Goal: Information Seeking & Learning: Learn about a topic

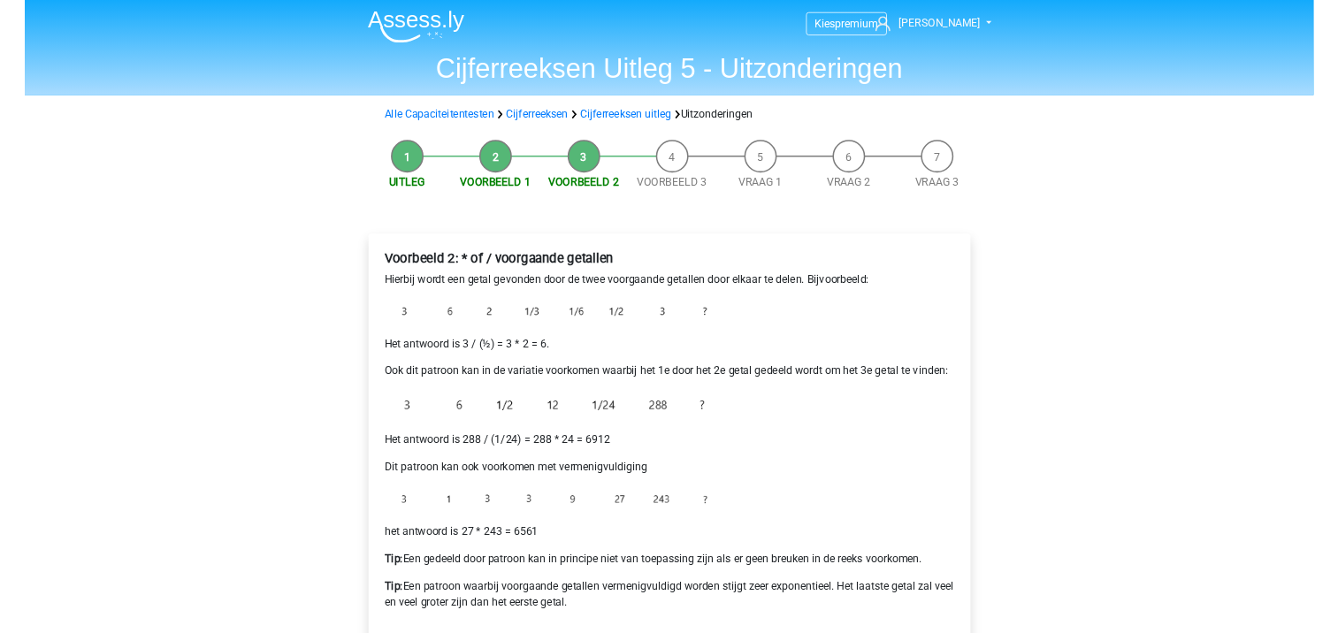
scroll to position [354, 0]
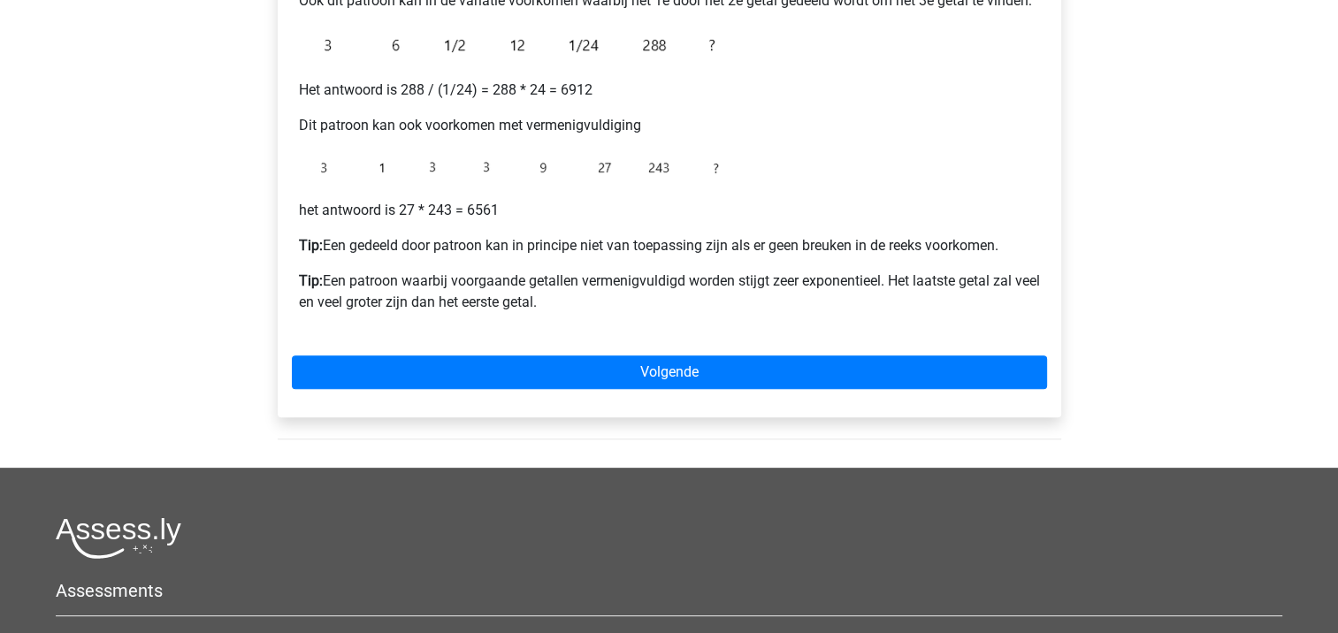
scroll to position [480, 0]
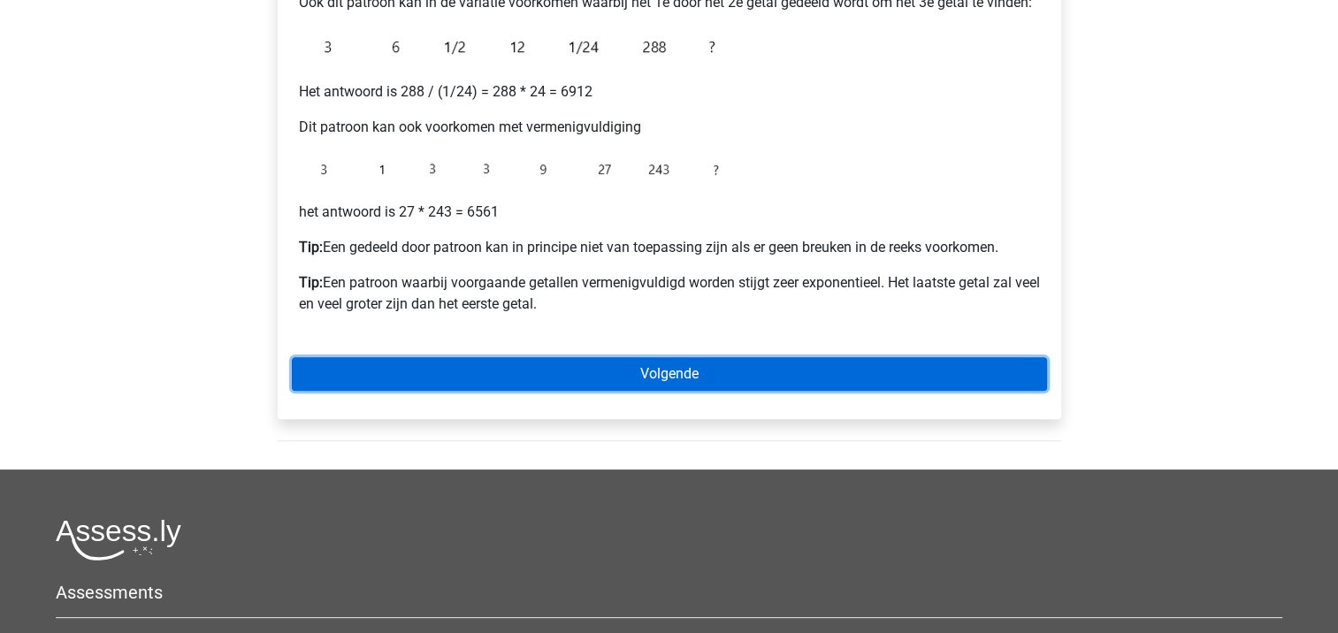
click at [722, 375] on link "Volgende" at bounding box center [669, 374] width 755 height 34
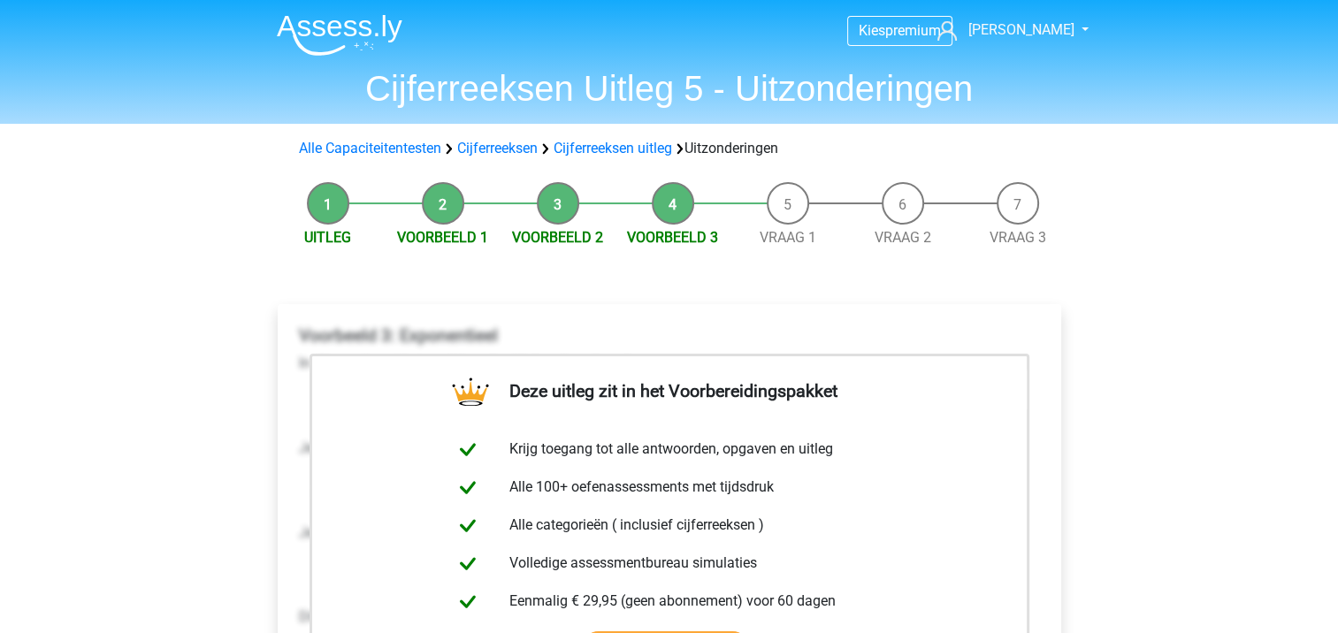
drag, startPoint x: 1337, startPoint y: 160, endPoint x: 1341, endPoint y: 305, distance: 145.1
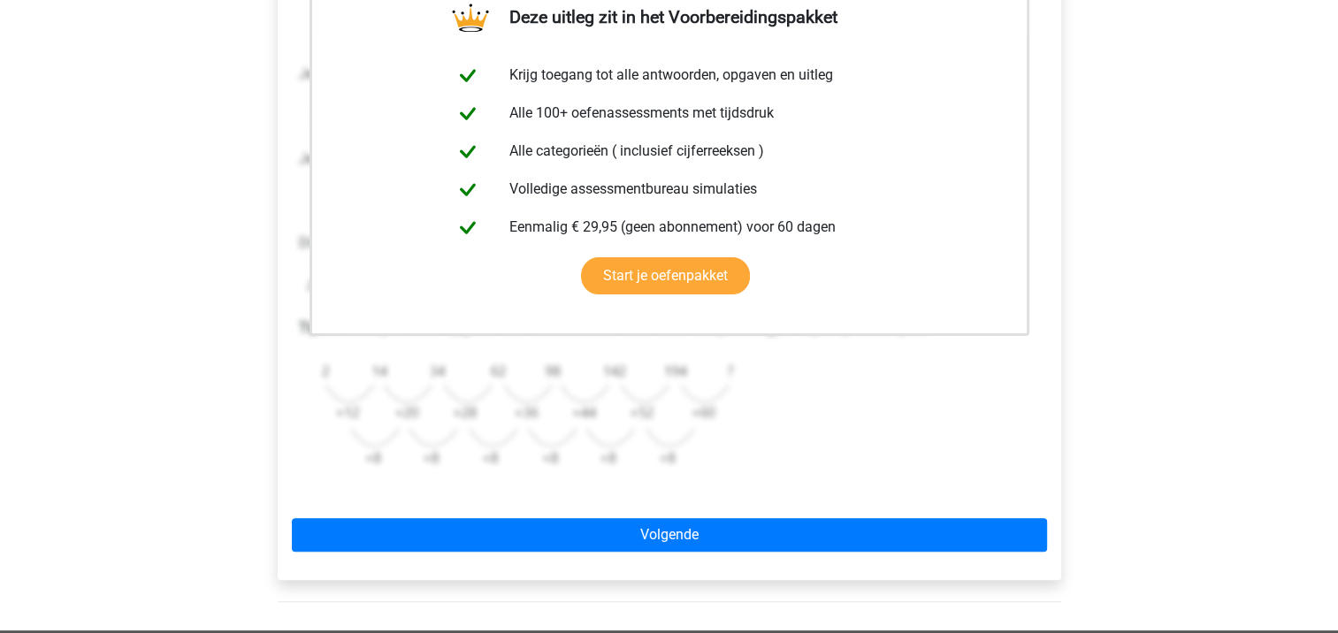
scroll to position [379, 0]
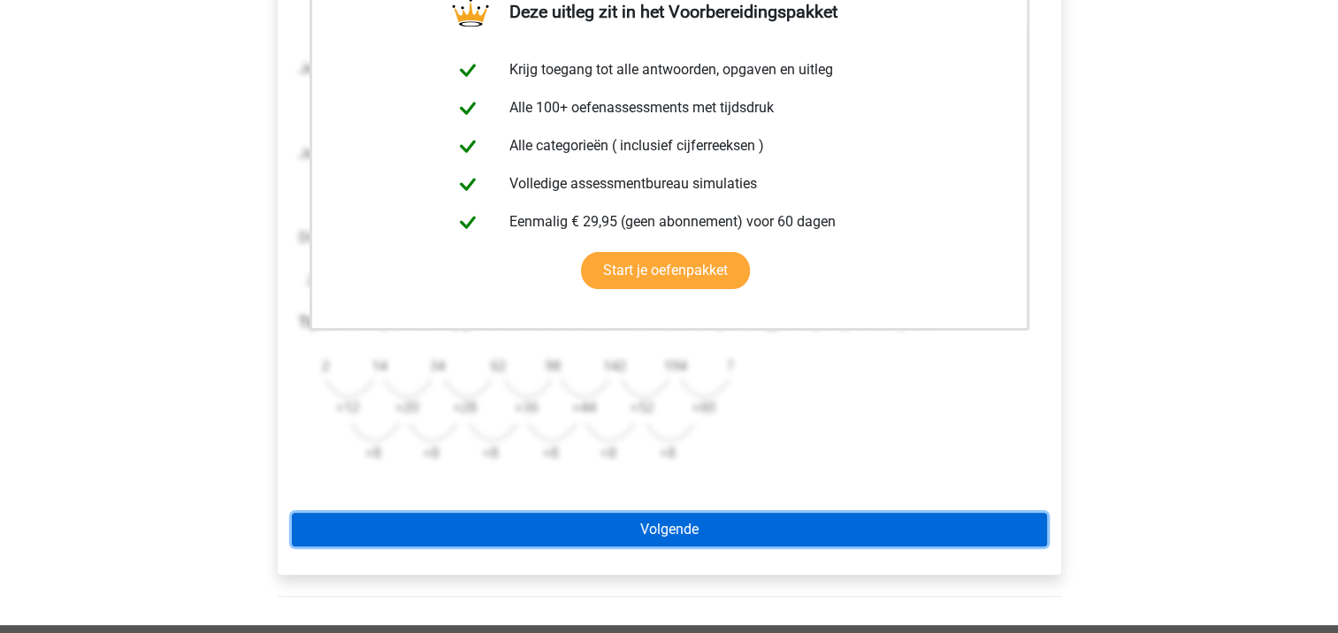
click at [671, 525] on link "Volgende" at bounding box center [669, 530] width 755 height 34
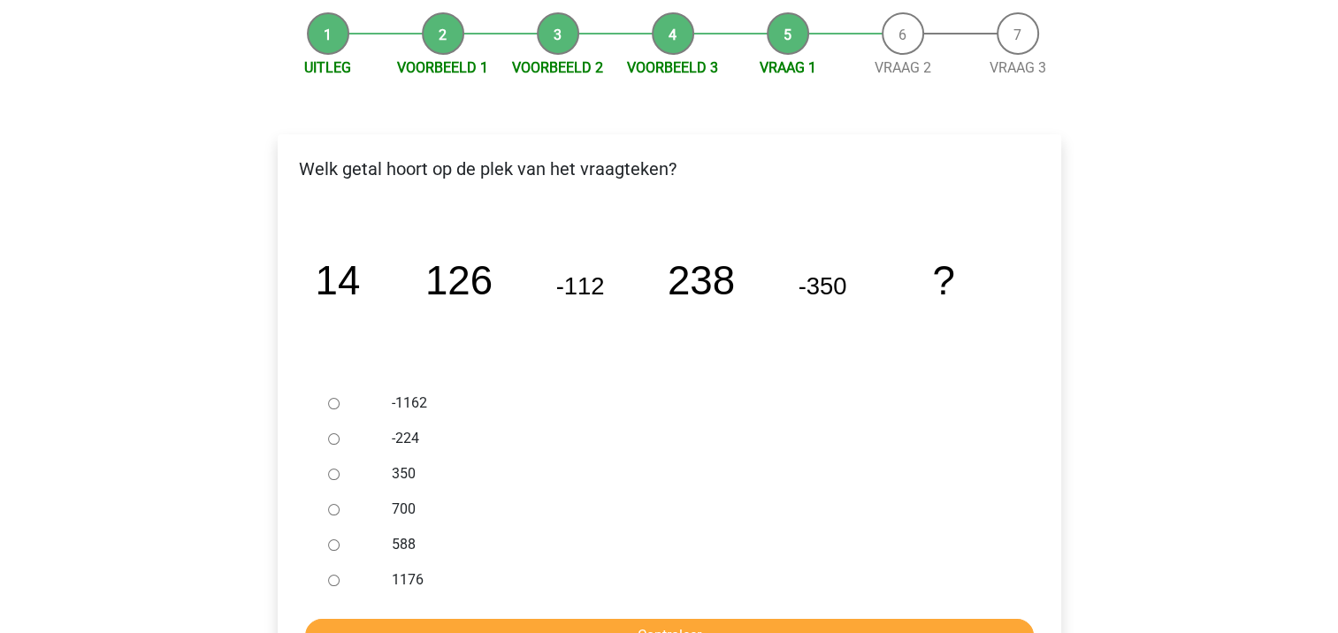
scroll to position [177, 0]
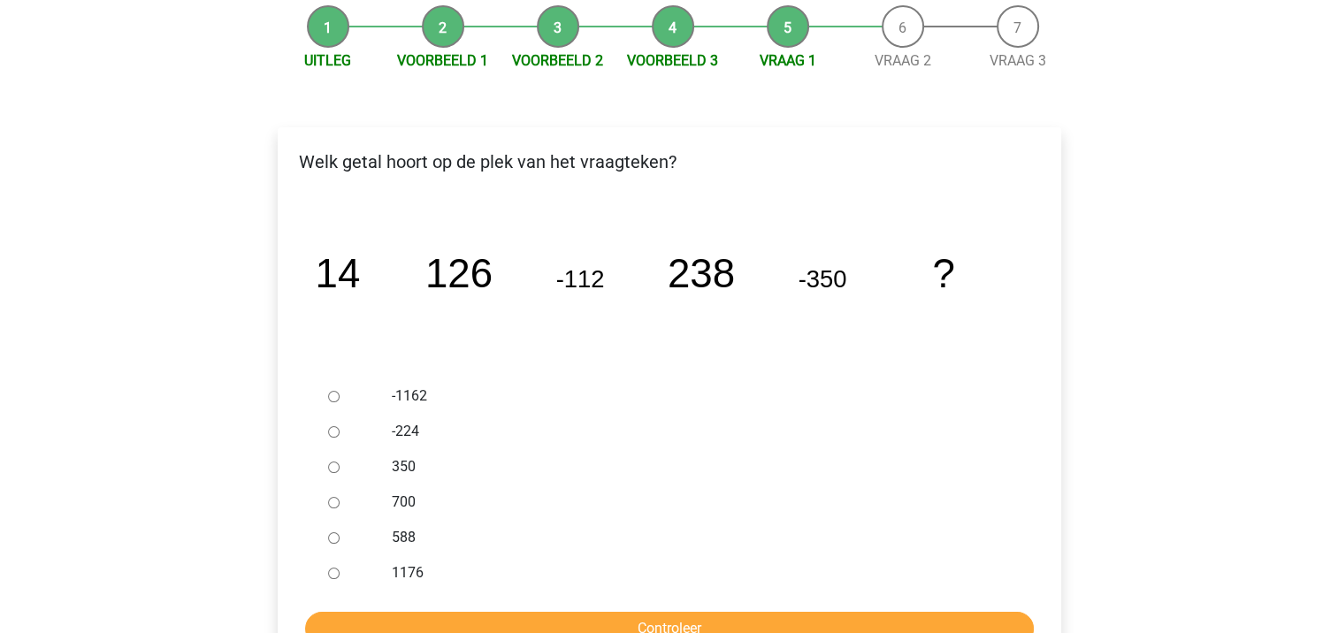
click at [404, 538] on label "588" at bounding box center [698, 537] width 612 height 21
click at [340, 538] on input "588" at bounding box center [333, 537] width 11 height 11
radio input "true"
click at [729, 619] on input "Controleer" at bounding box center [669, 629] width 729 height 34
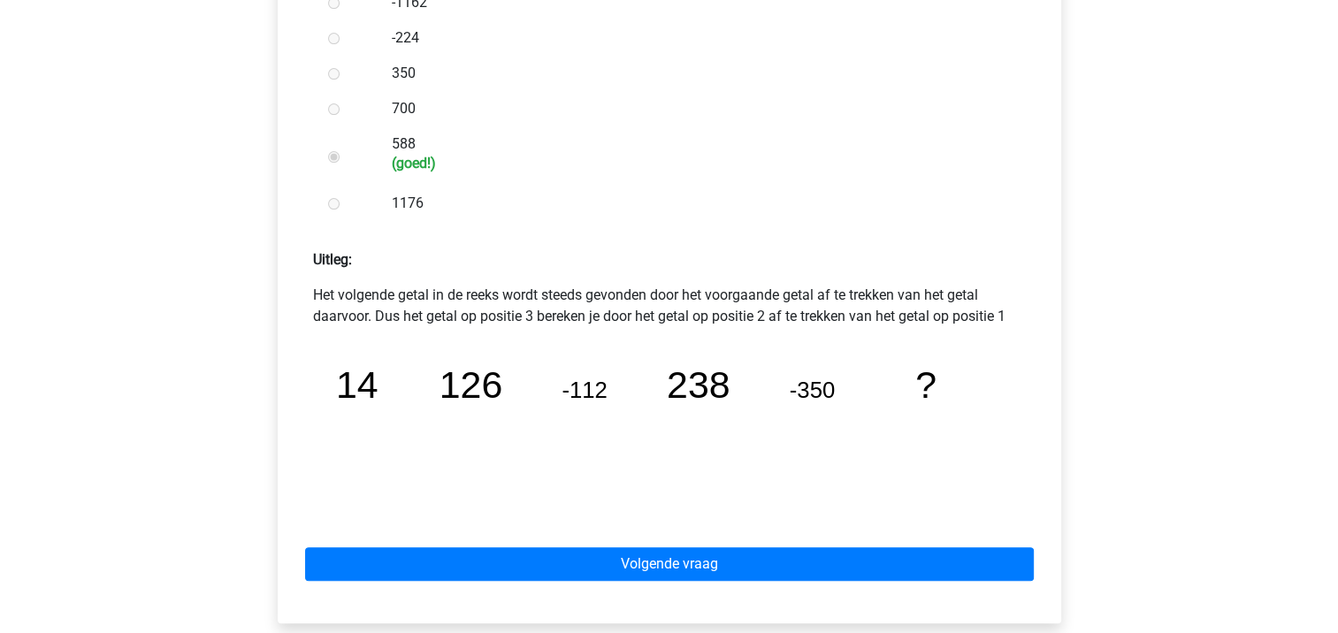
scroll to position [573, 0]
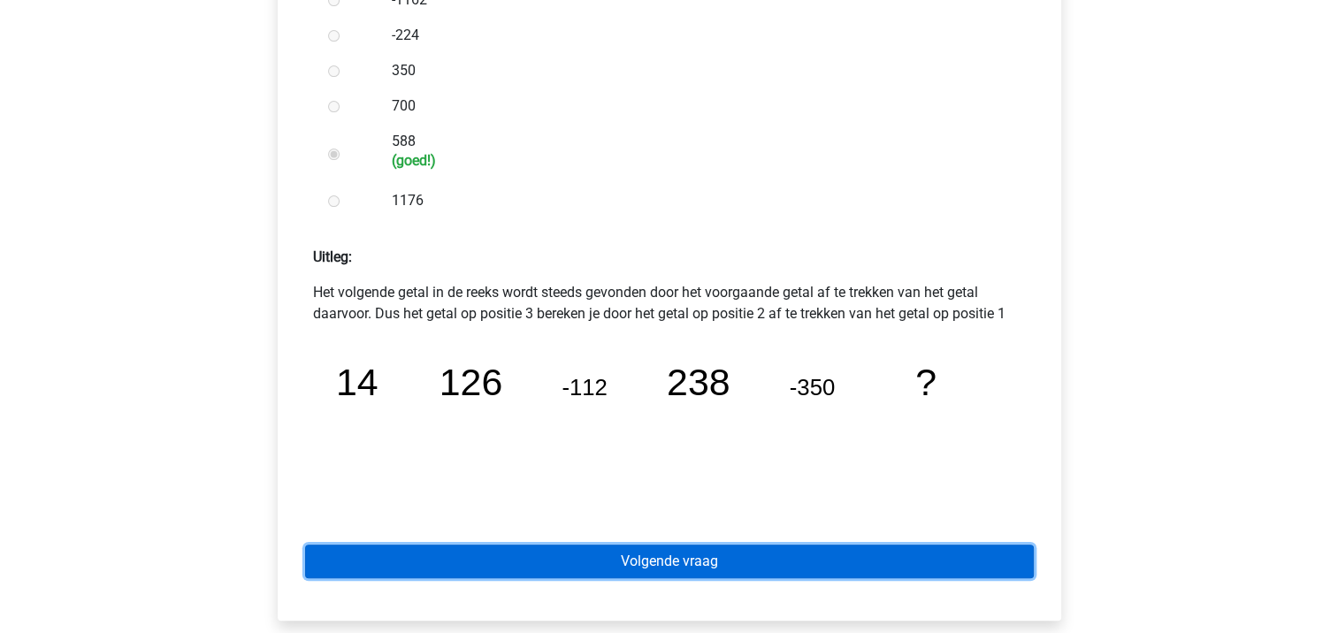
click at [700, 568] on link "Volgende vraag" at bounding box center [669, 562] width 729 height 34
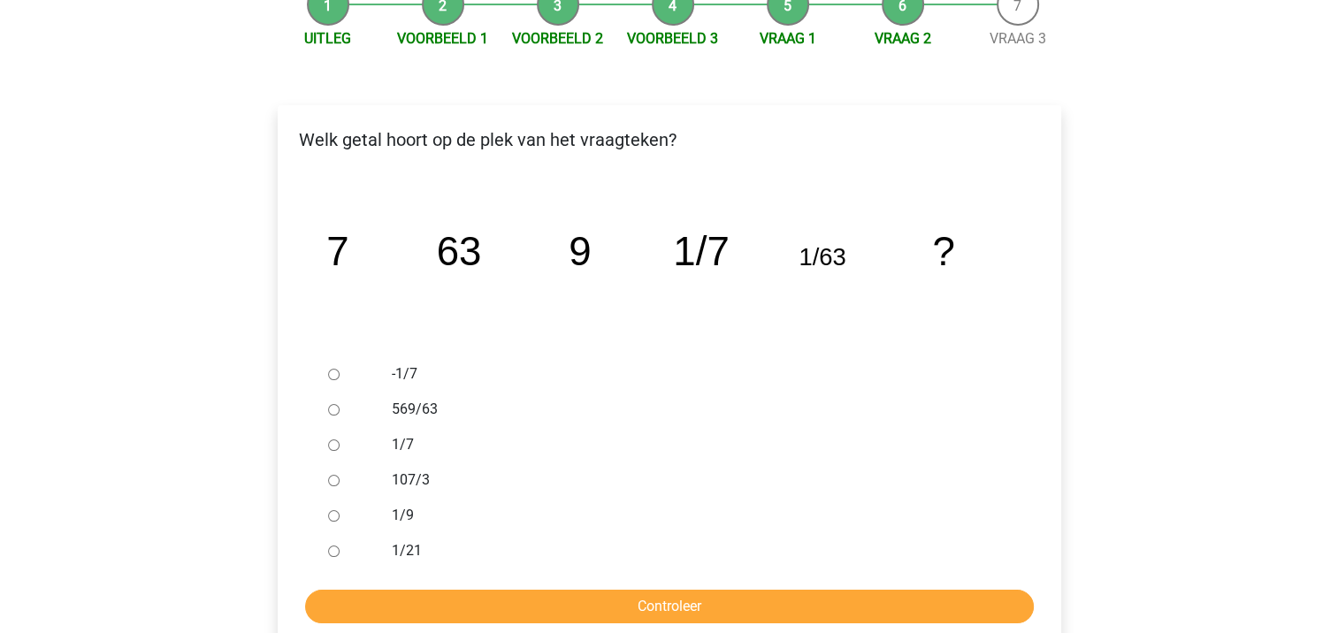
scroll to position [222, 0]
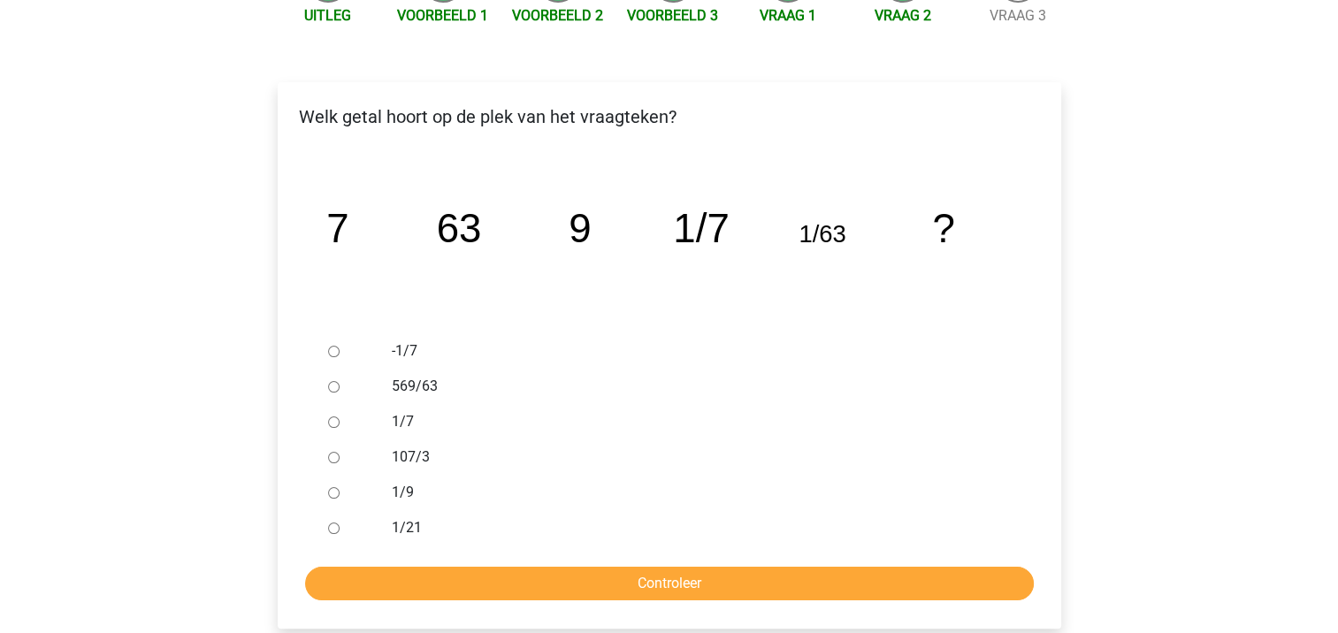
click at [429, 490] on label "1/9" at bounding box center [698, 492] width 612 height 21
click at [340, 490] on input "1/9" at bounding box center [333, 492] width 11 height 11
radio input "true"
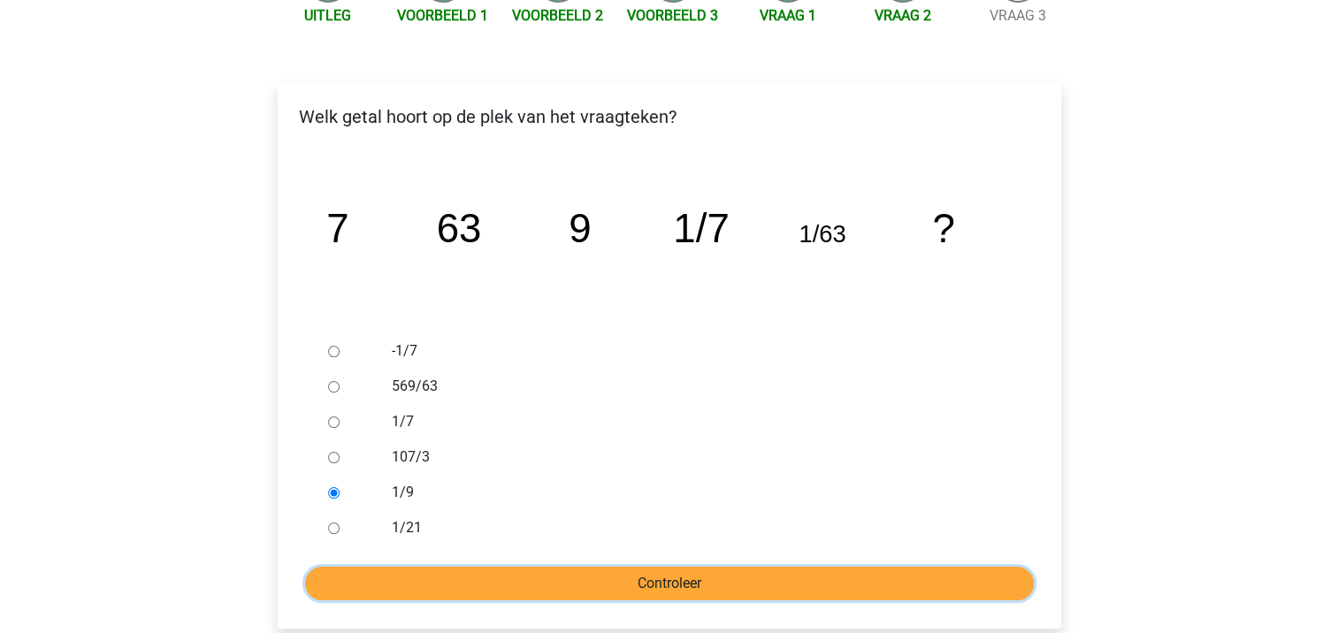
click at [553, 575] on input "Controleer" at bounding box center [669, 584] width 729 height 34
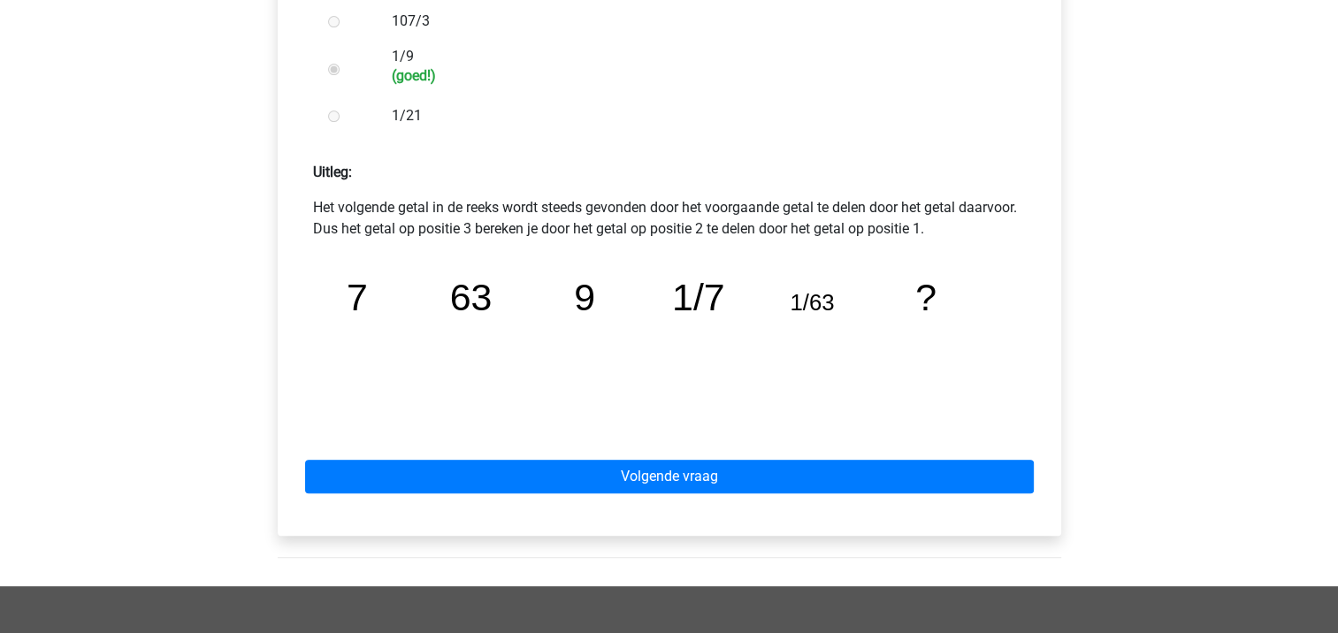
scroll to position [687, 0]
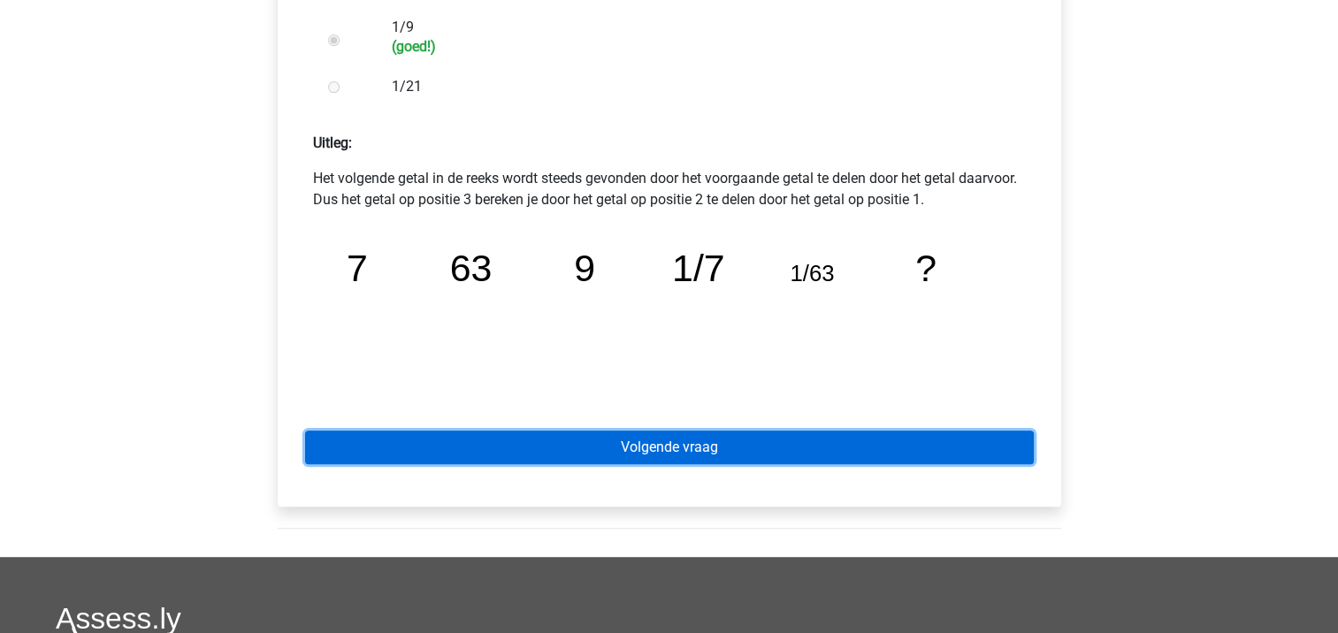
click at [824, 435] on link "Volgende vraag" at bounding box center [669, 448] width 729 height 34
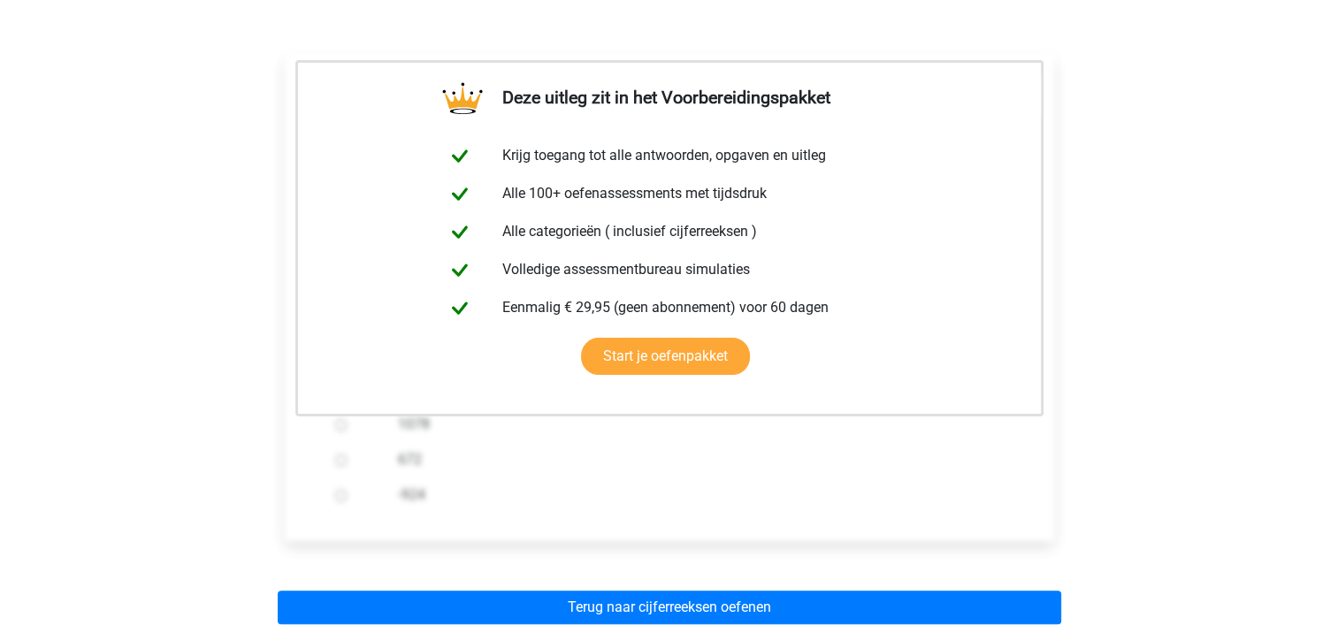
scroll to position [328, 0]
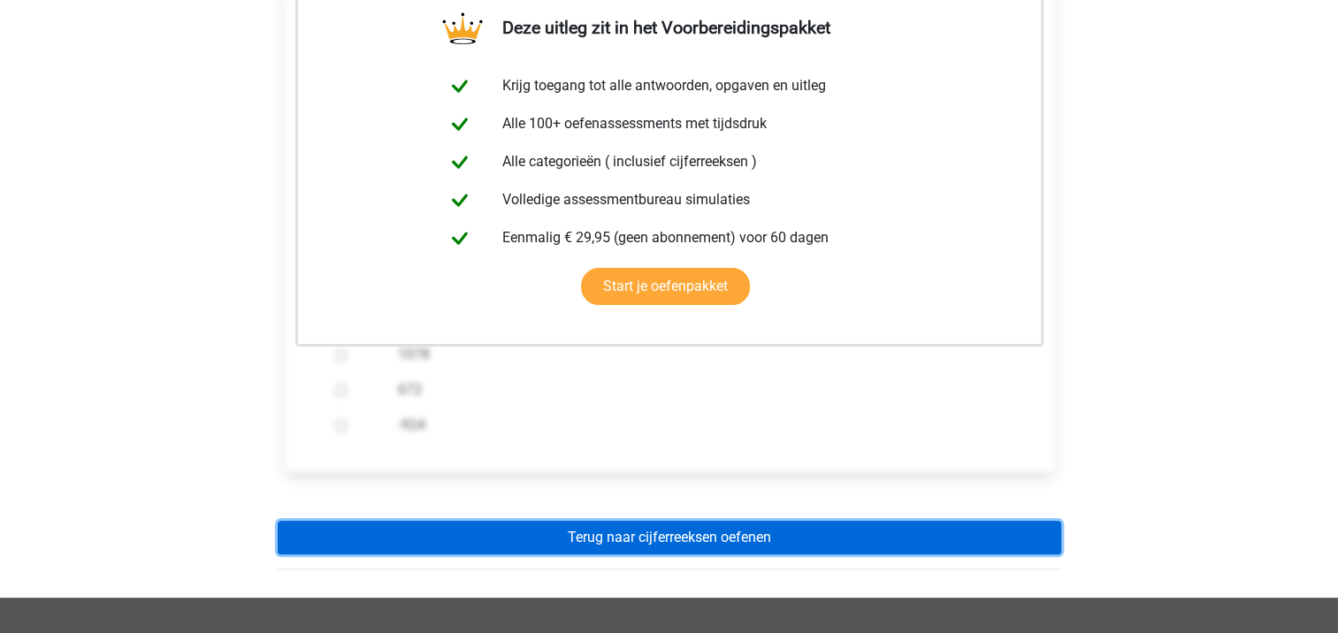
click at [768, 529] on link "Terug naar cijferreeksen oefenen" at bounding box center [669, 538] width 783 height 34
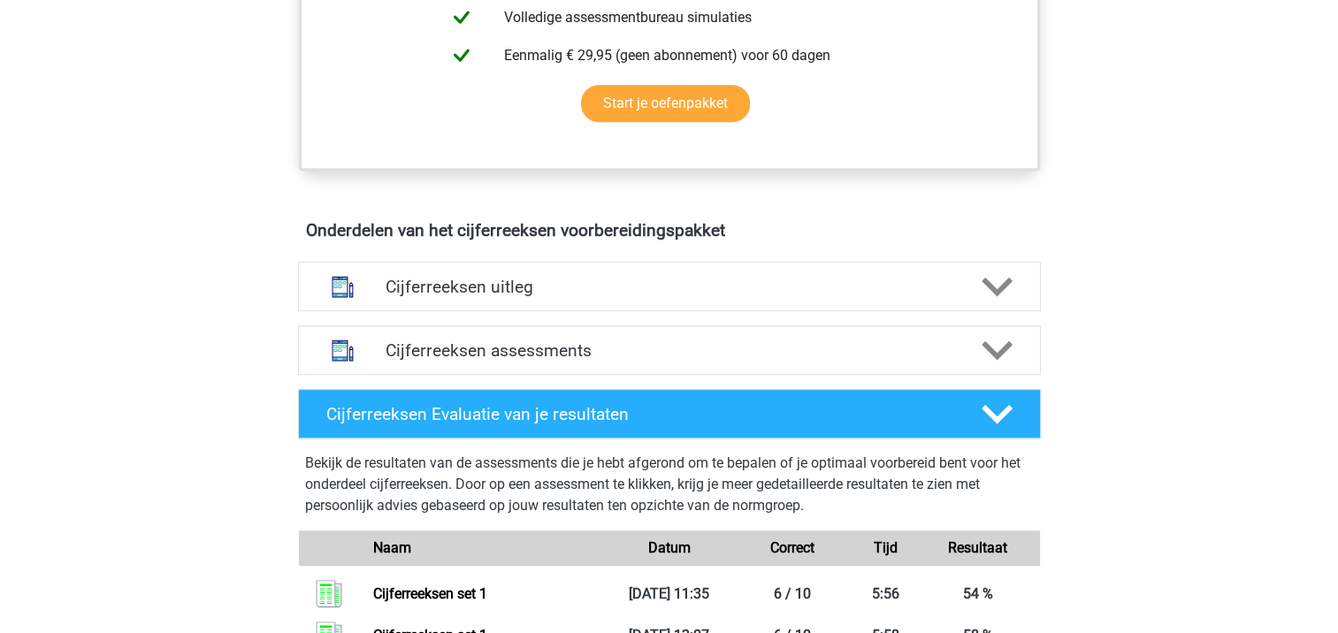
scroll to position [874, 0]
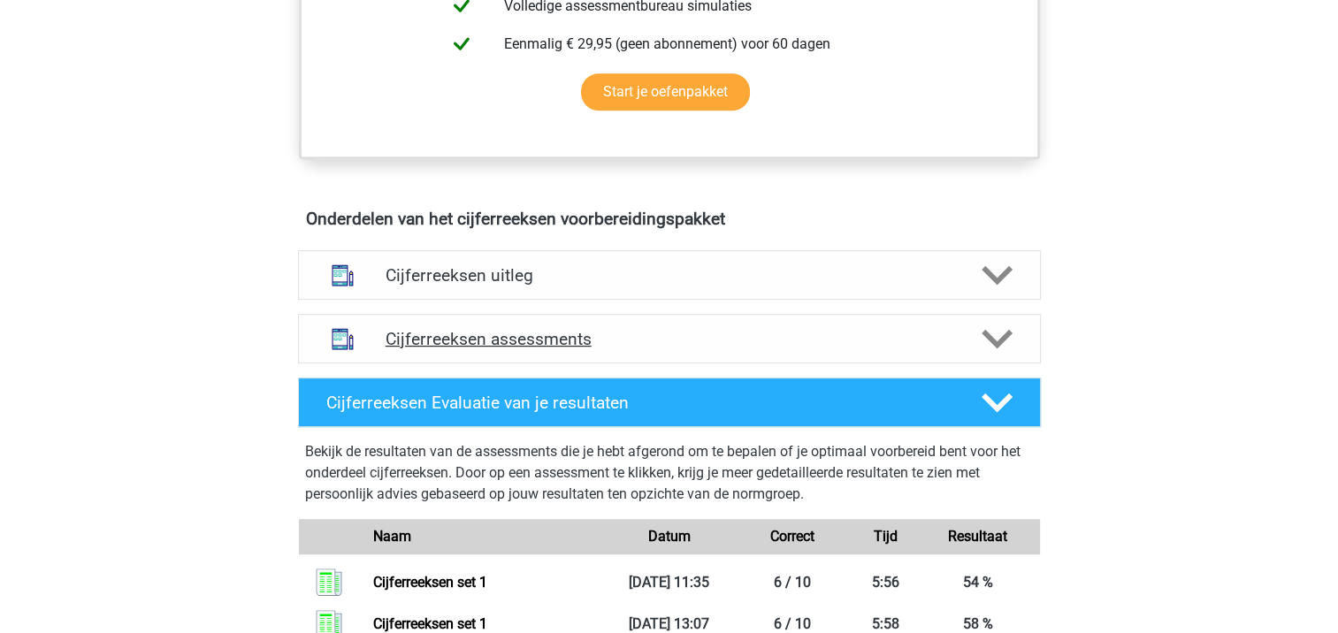
click at [944, 363] on div "Cijferreeksen assessments" at bounding box center [669, 339] width 743 height 50
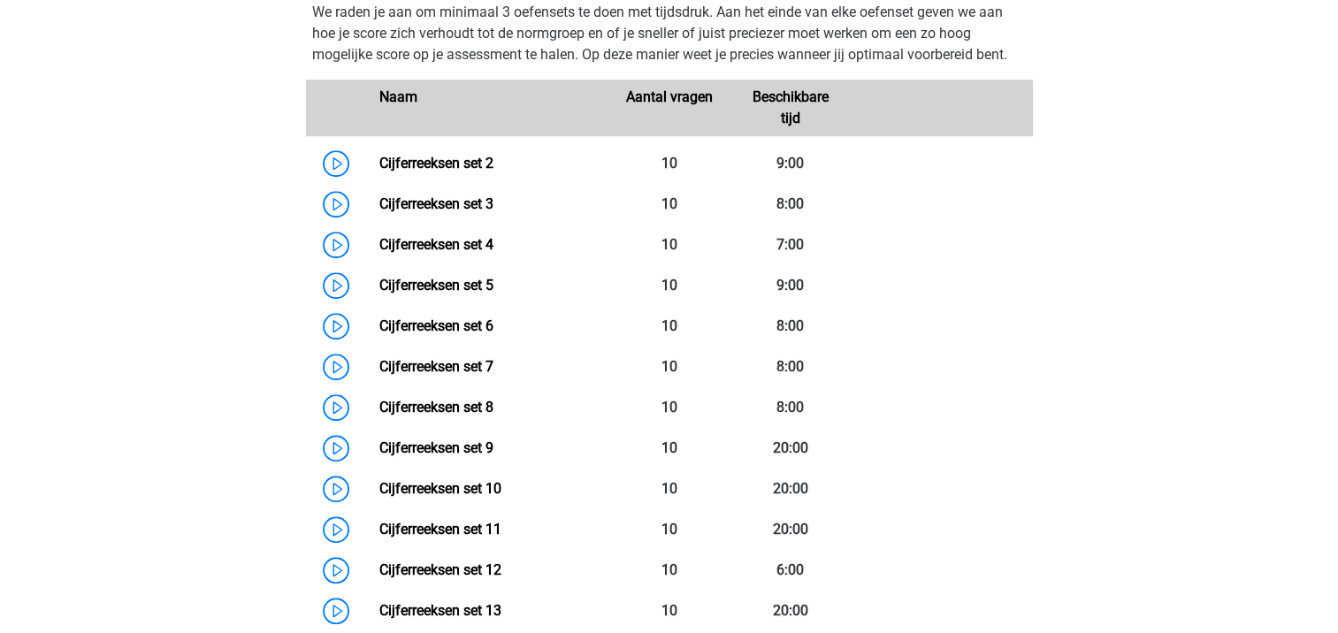
scroll to position [1258, 0]
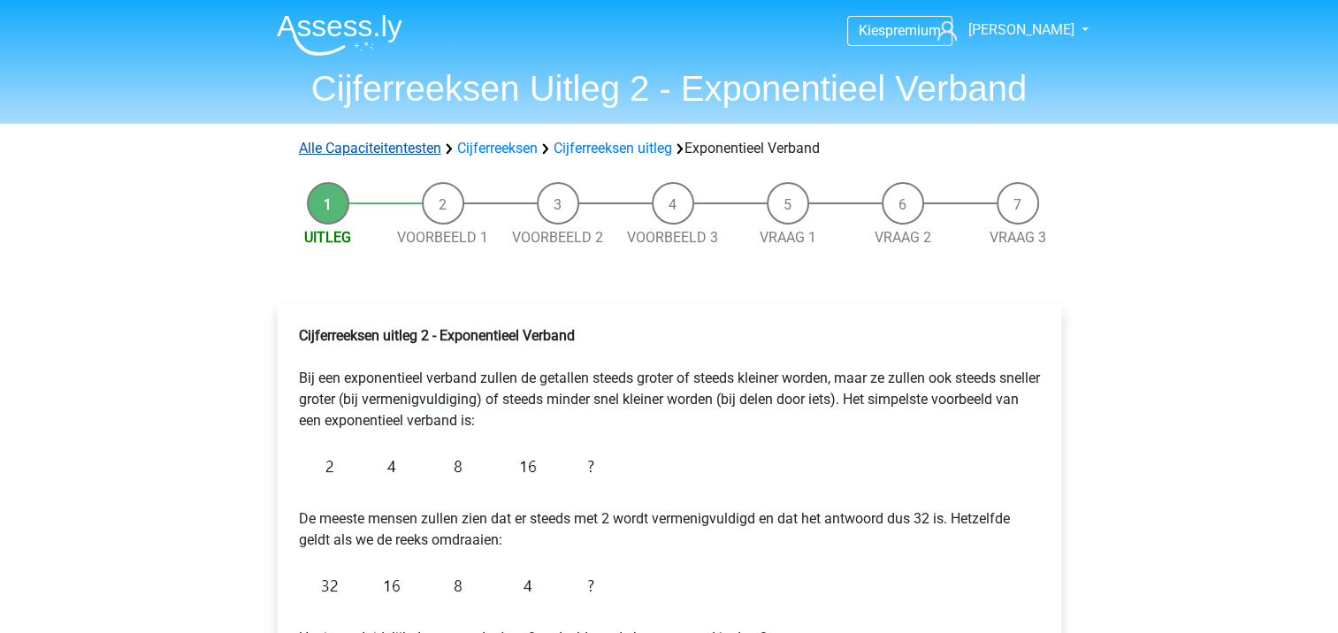
click at [428, 149] on link "Alle Capaciteitentesten" at bounding box center [370, 148] width 142 height 17
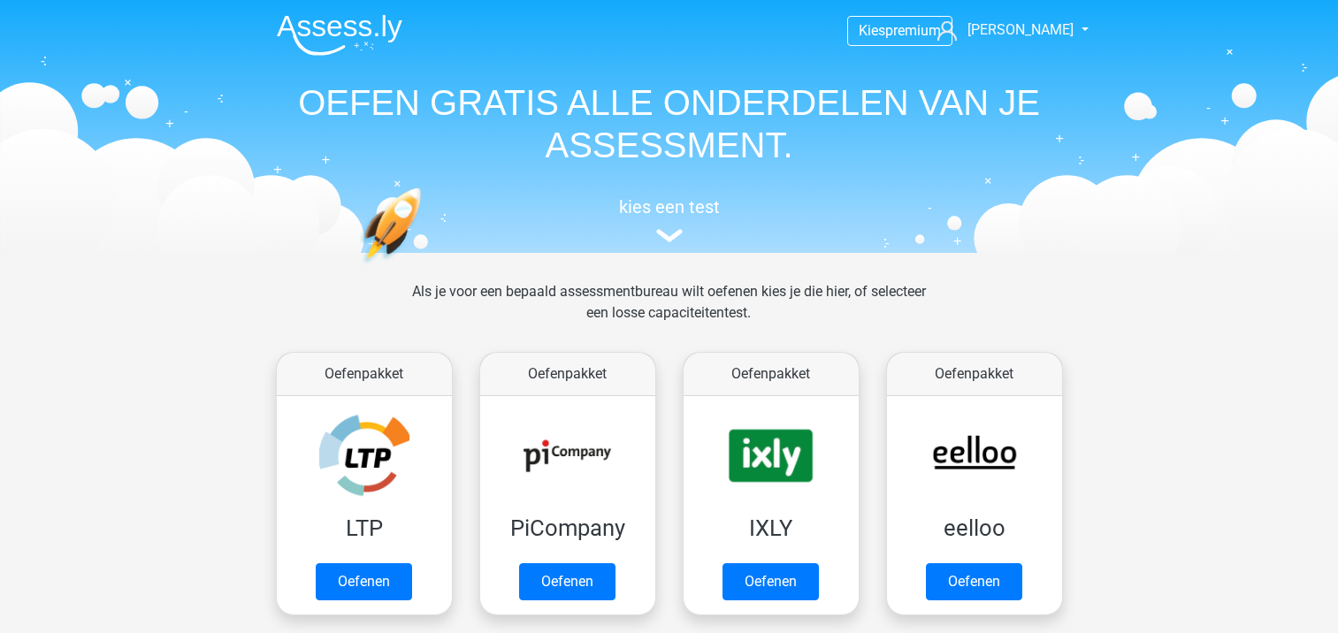
scroll to position [750, 0]
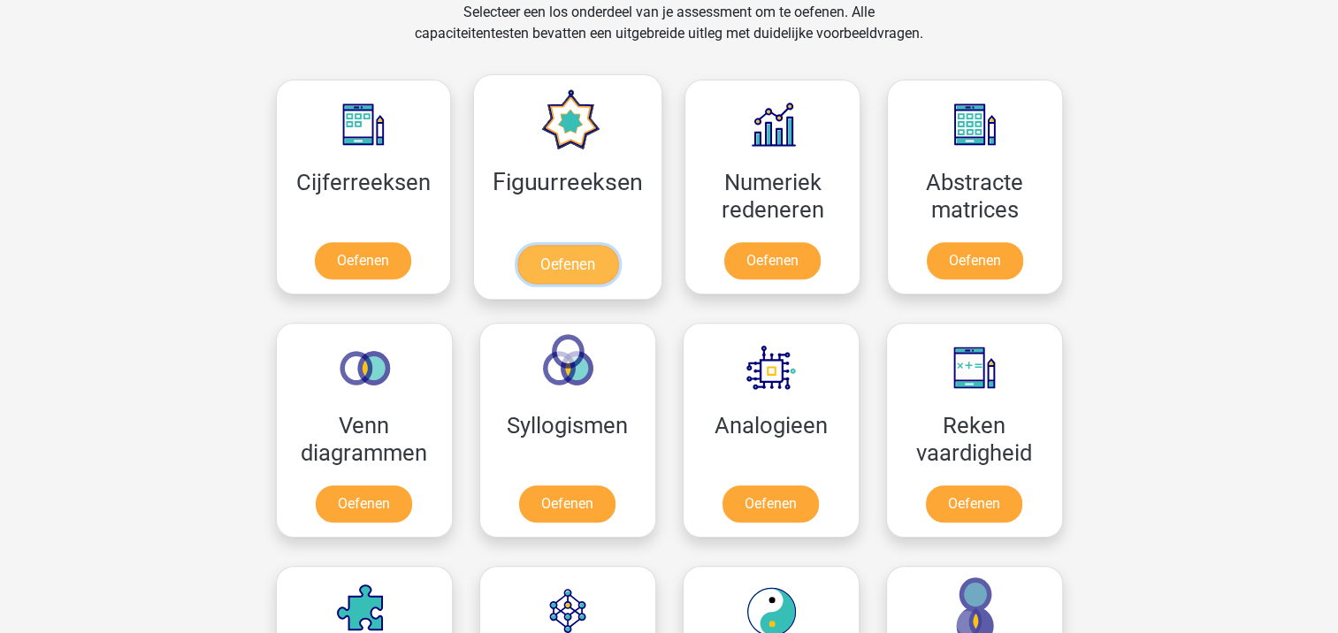
click at [542, 262] on link "Oefenen" at bounding box center [567, 264] width 101 height 39
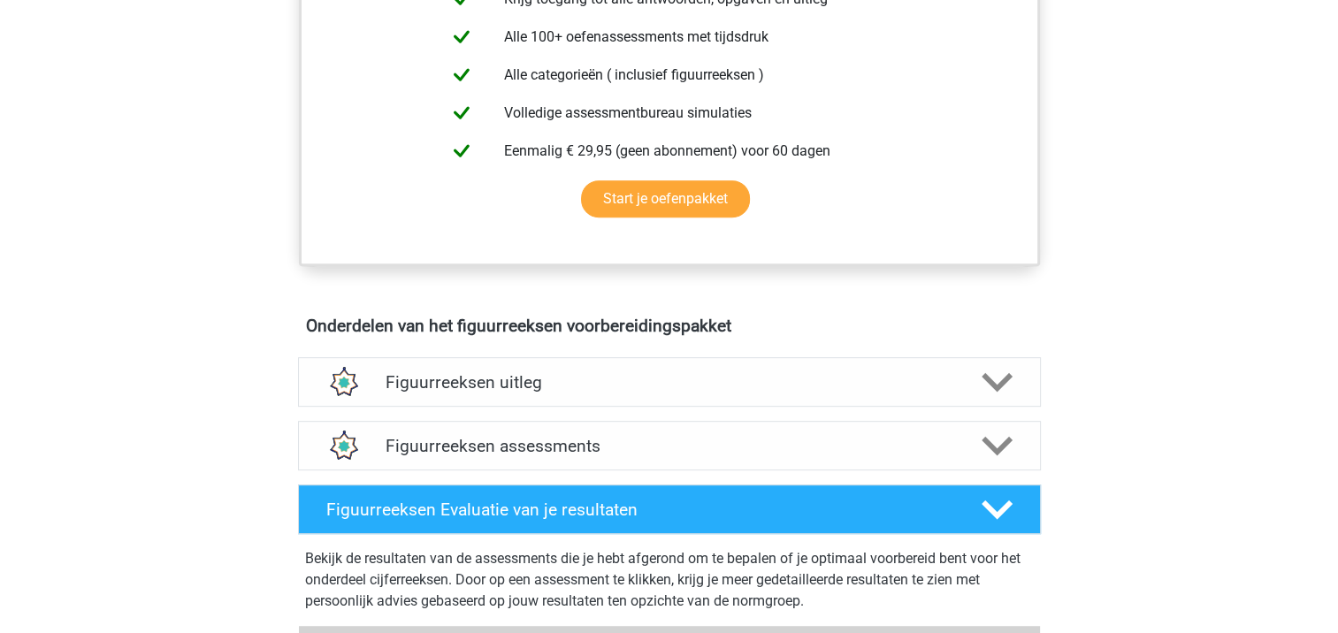
scroll to position [849, 0]
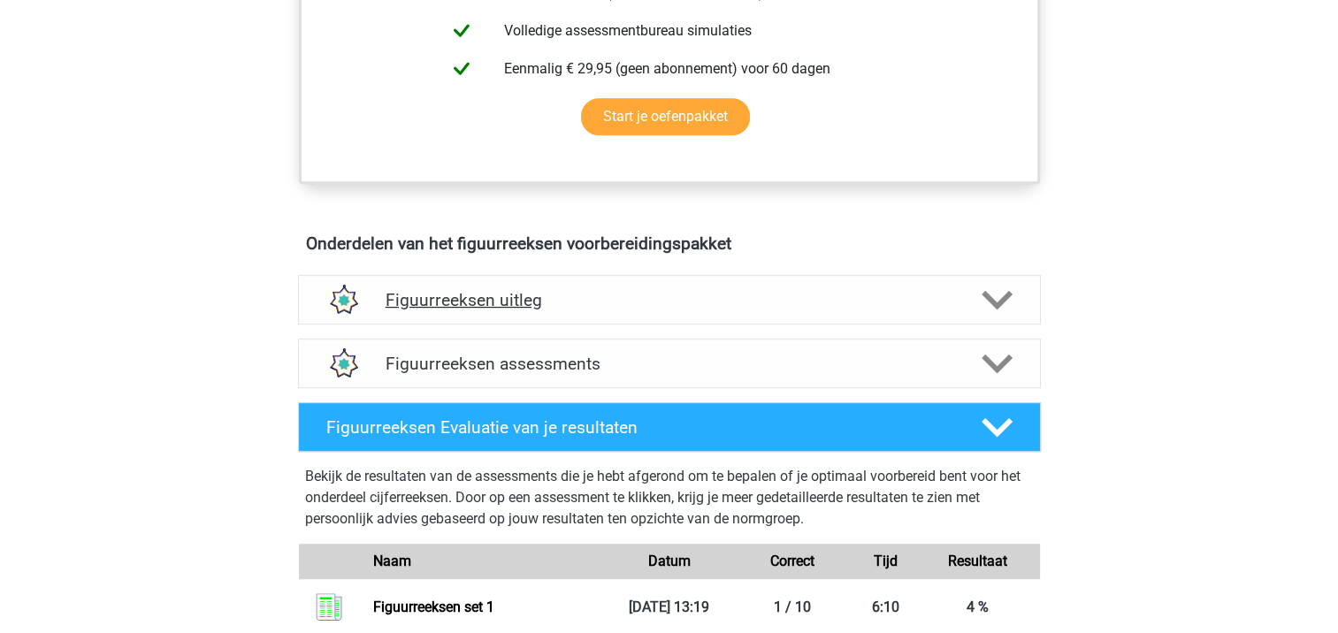
click at [1004, 293] on icon at bounding box center [997, 300] width 31 height 31
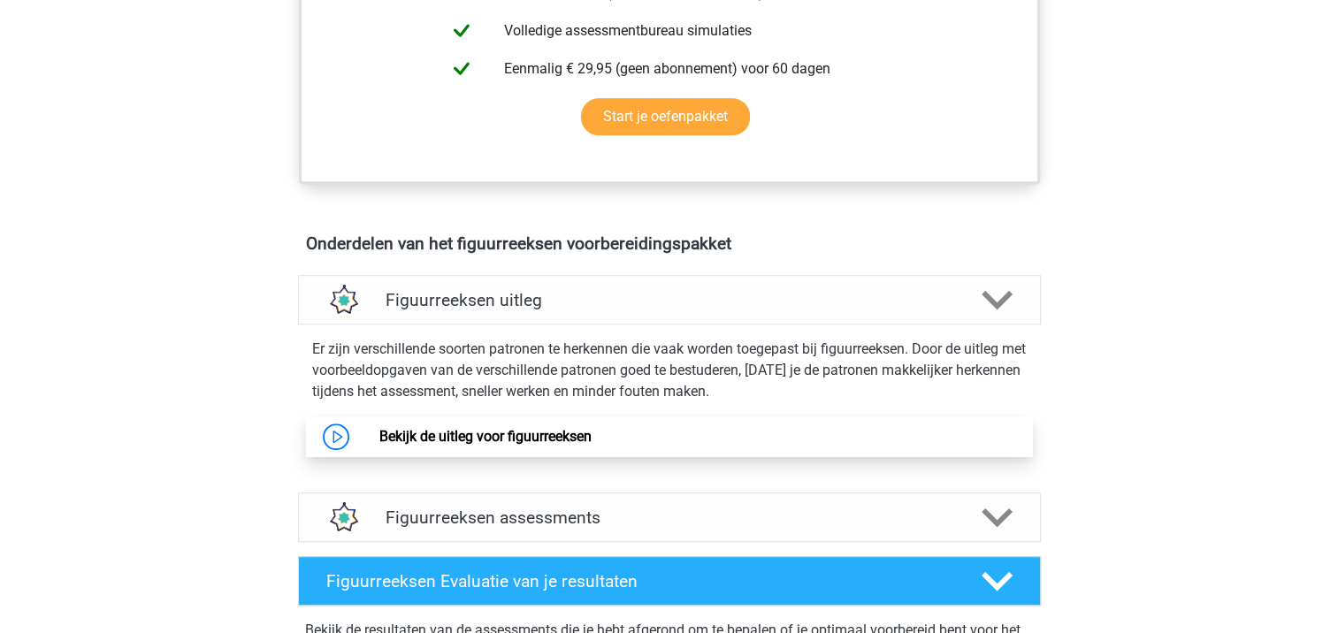
click at [585, 441] on link "Bekijk de uitleg voor figuurreeksen" at bounding box center [485, 436] width 212 height 17
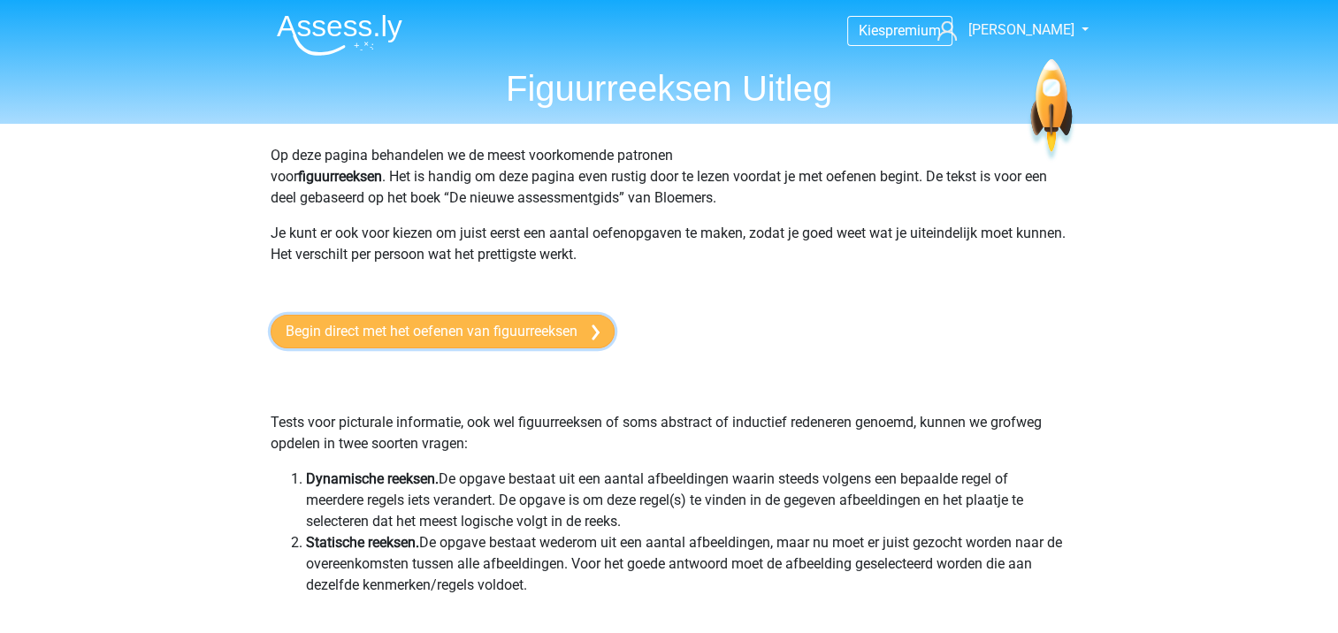
click at [456, 338] on link "Begin direct met het oefenen van figuurreeksen" at bounding box center [443, 332] width 344 height 34
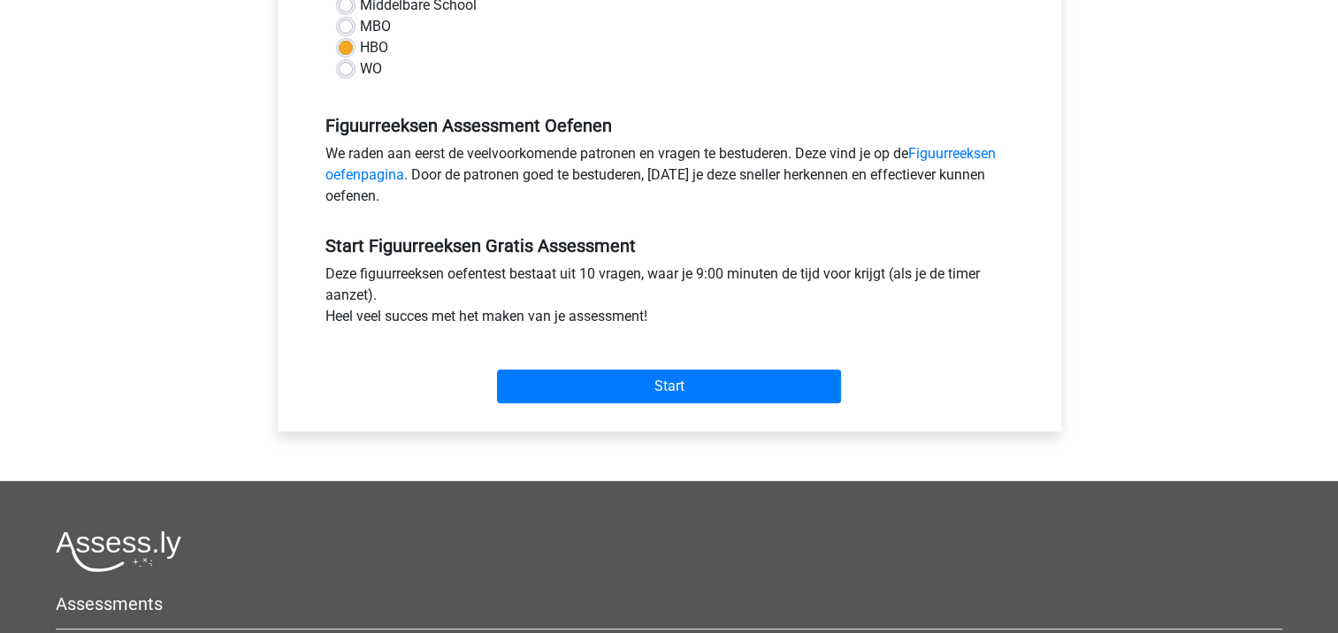
scroll to position [486, 0]
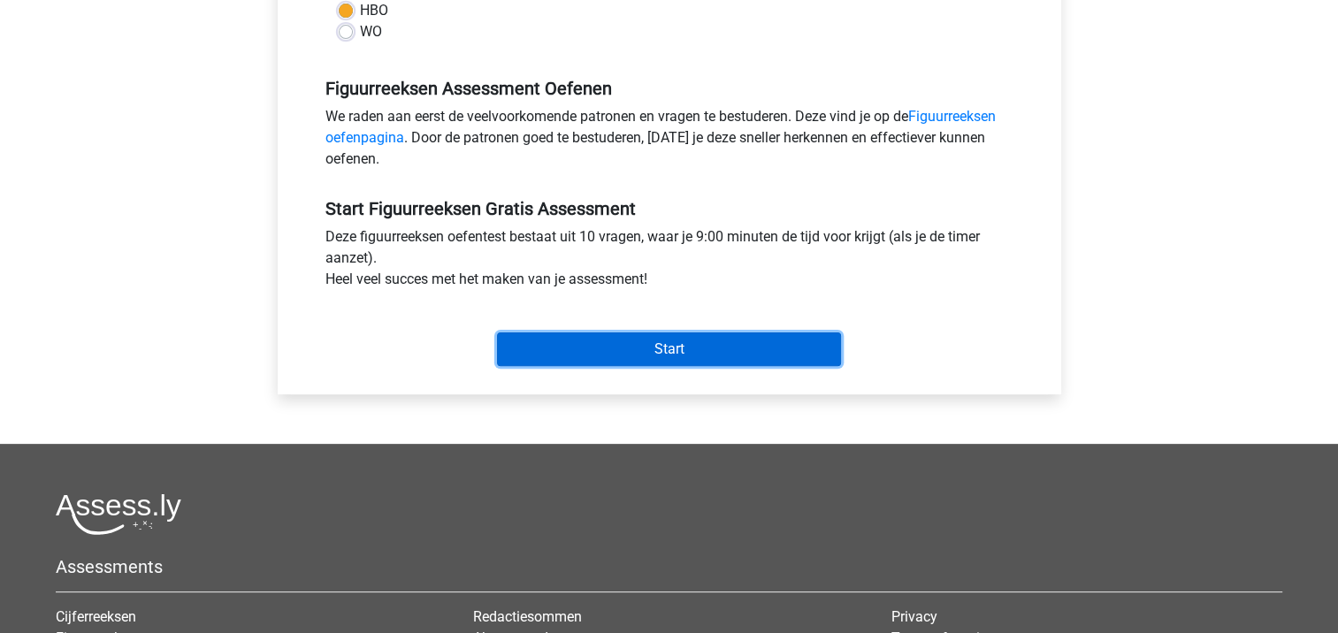
click at [689, 357] on input "Start" at bounding box center [669, 349] width 344 height 34
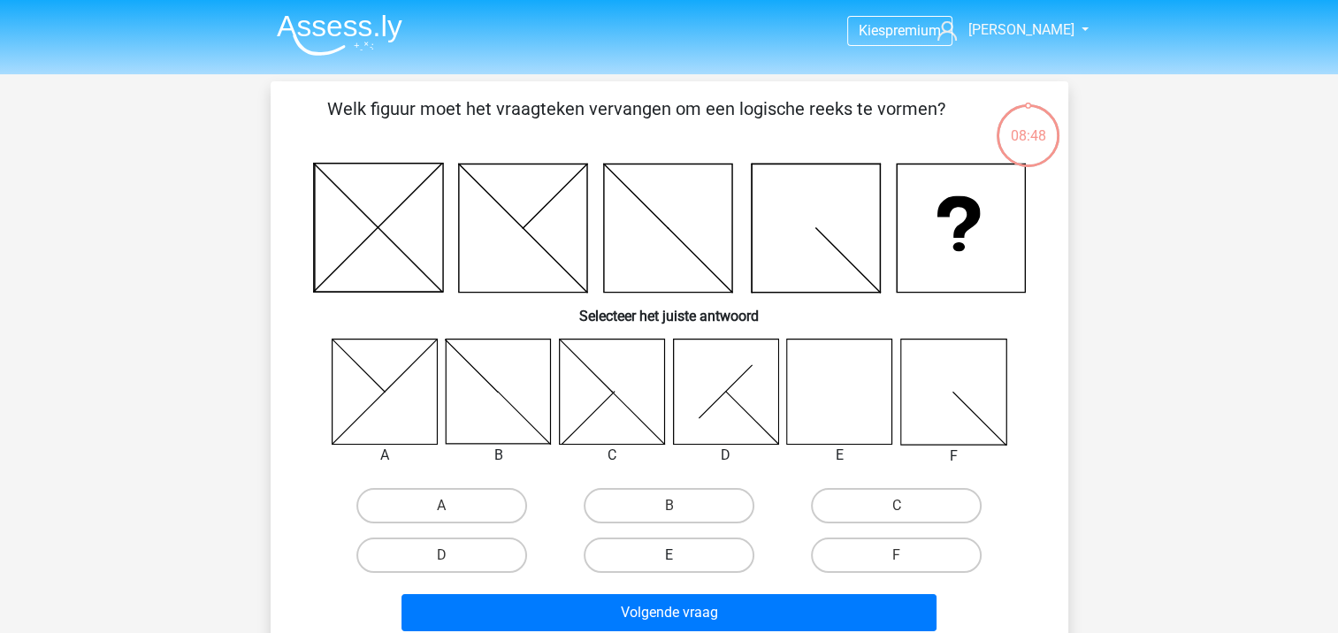
click at [675, 550] on label "E" at bounding box center [669, 555] width 171 height 35
click at [675, 555] on input "E" at bounding box center [674, 560] width 11 height 11
radio input "true"
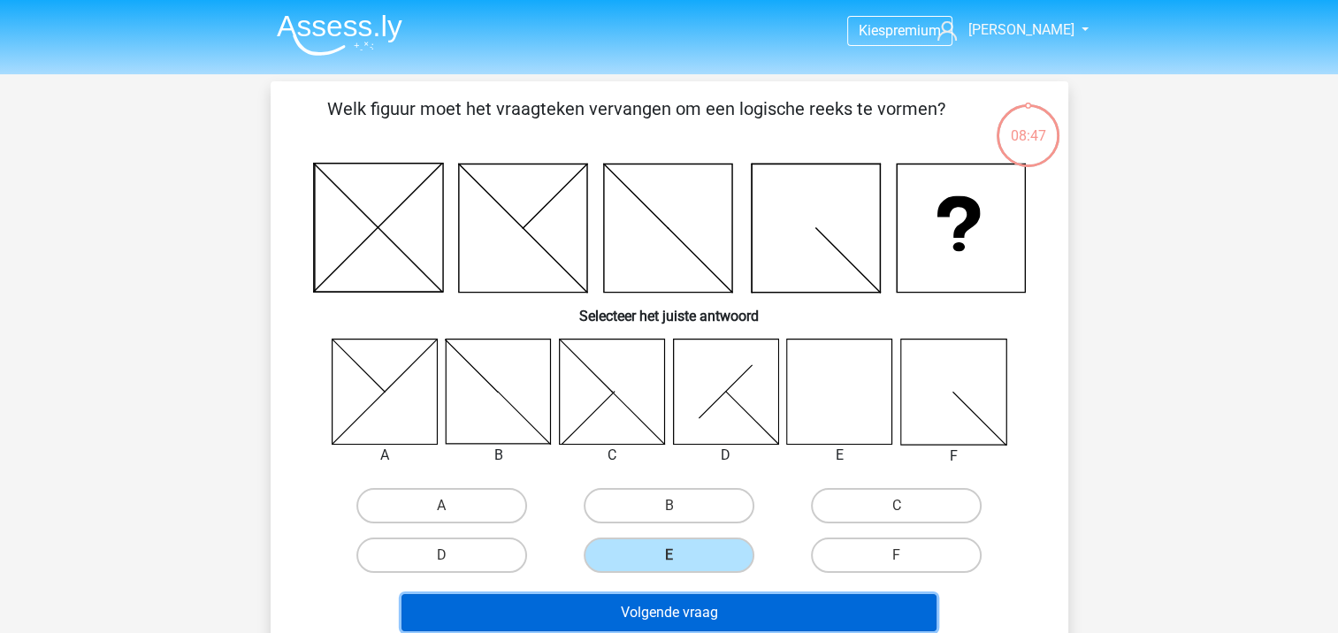
click at [679, 609] on button "Volgende vraag" at bounding box center [668, 612] width 535 height 37
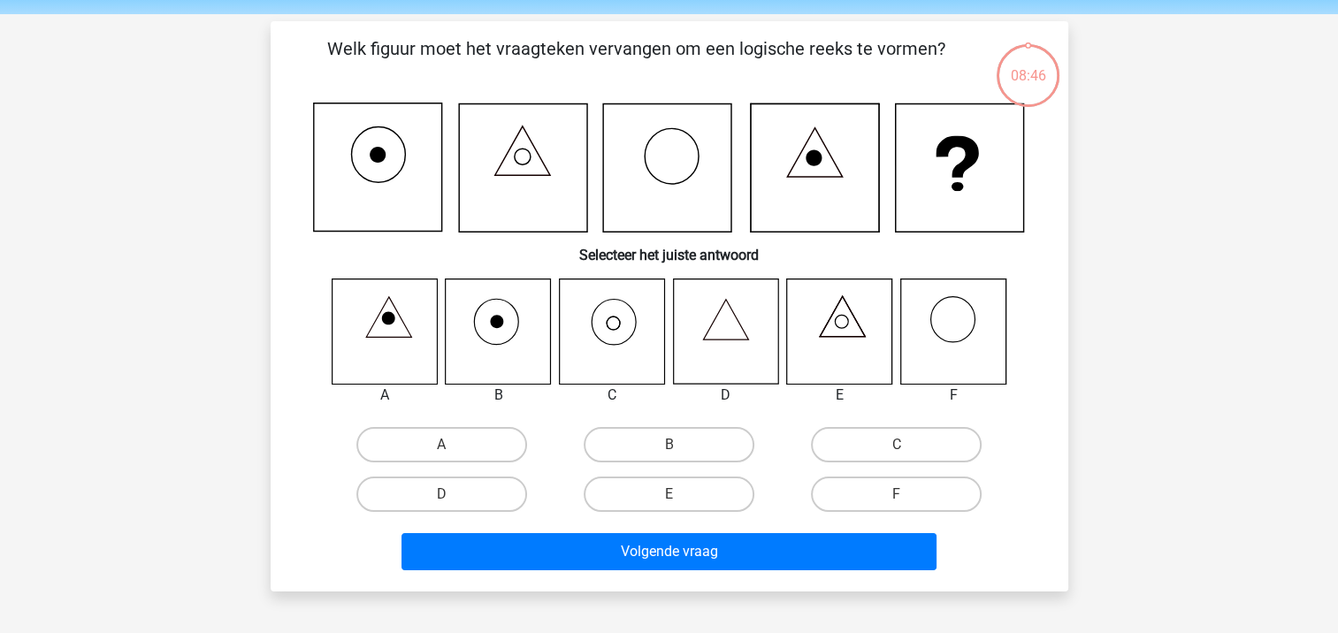
scroll to position [81, 0]
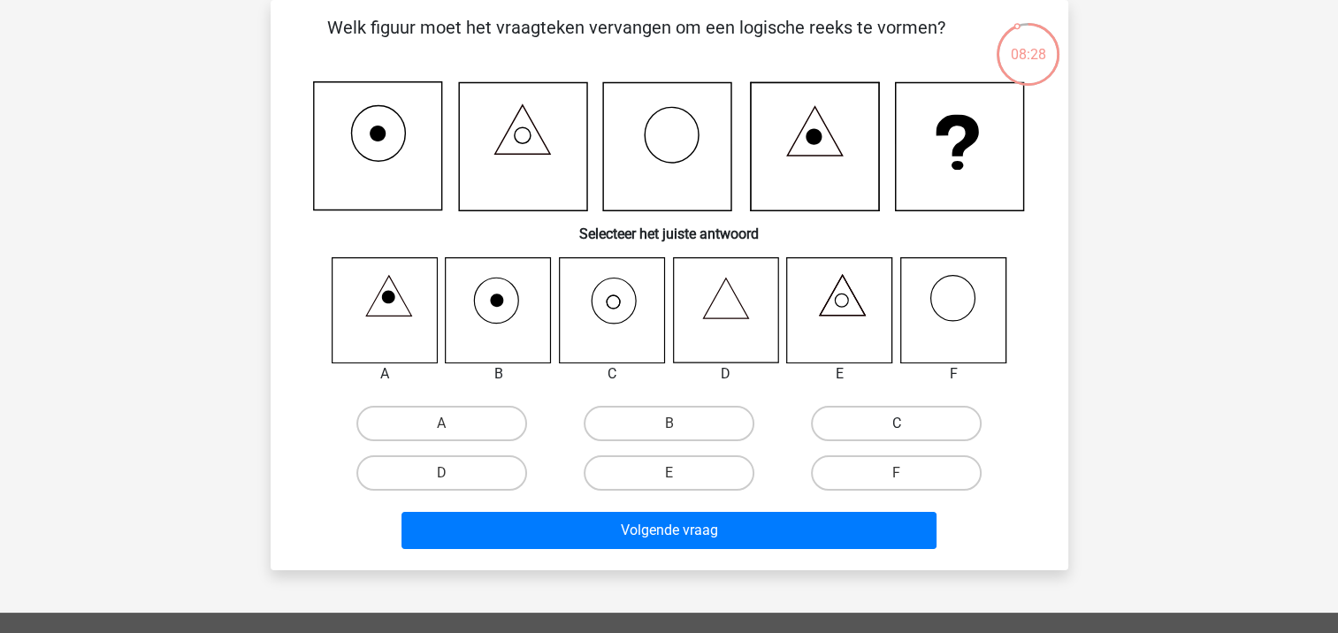
click at [881, 425] on label "C" at bounding box center [896, 423] width 171 height 35
click at [897, 425] on input "C" at bounding box center [902, 429] width 11 height 11
radio input "true"
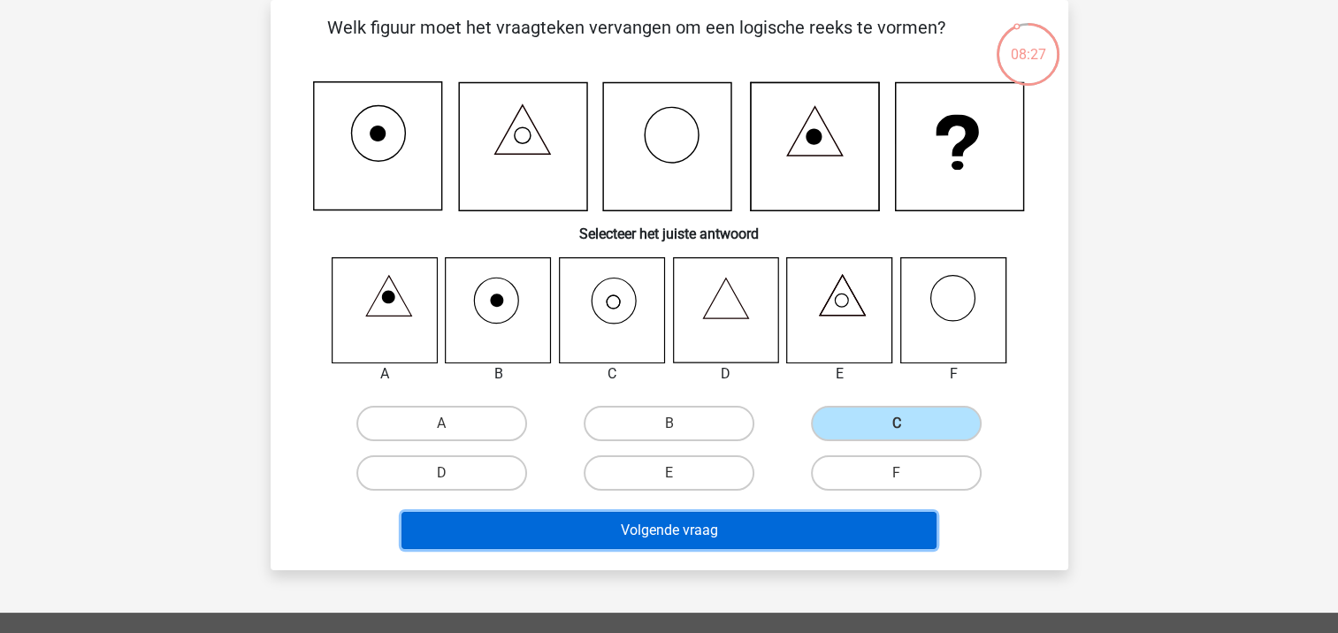
click at [687, 534] on button "Volgende vraag" at bounding box center [668, 530] width 535 height 37
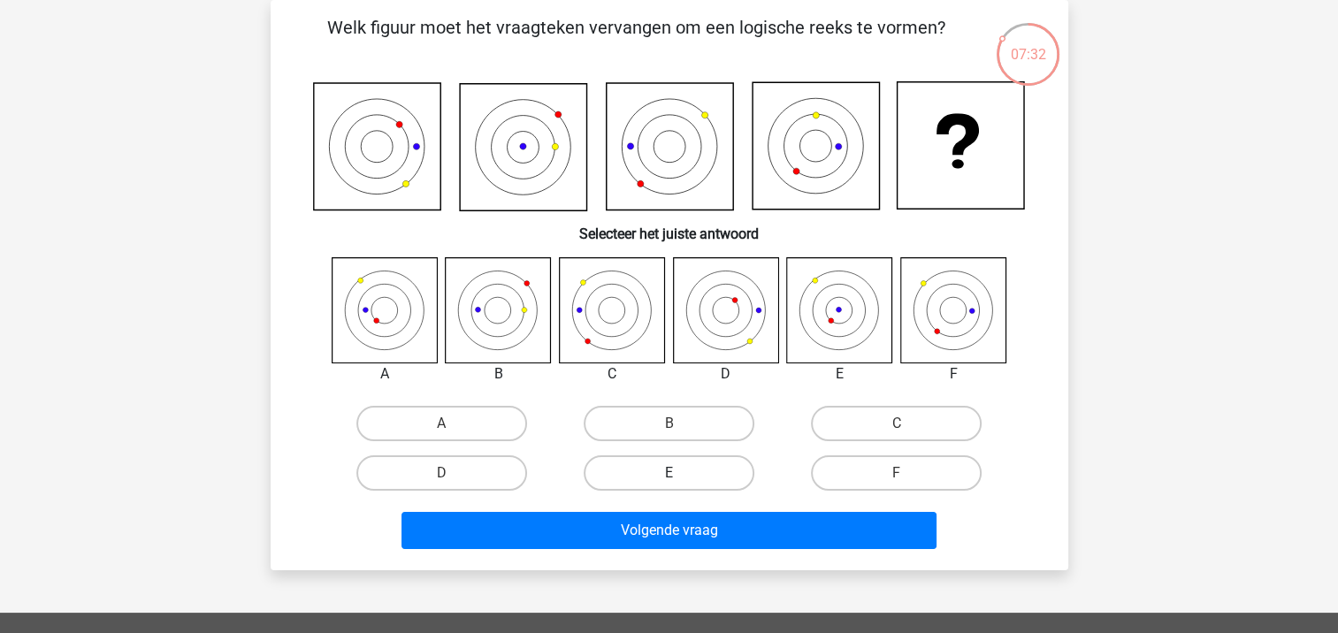
click at [650, 485] on label "E" at bounding box center [669, 472] width 171 height 35
click at [669, 485] on input "E" at bounding box center [674, 478] width 11 height 11
radio input "true"
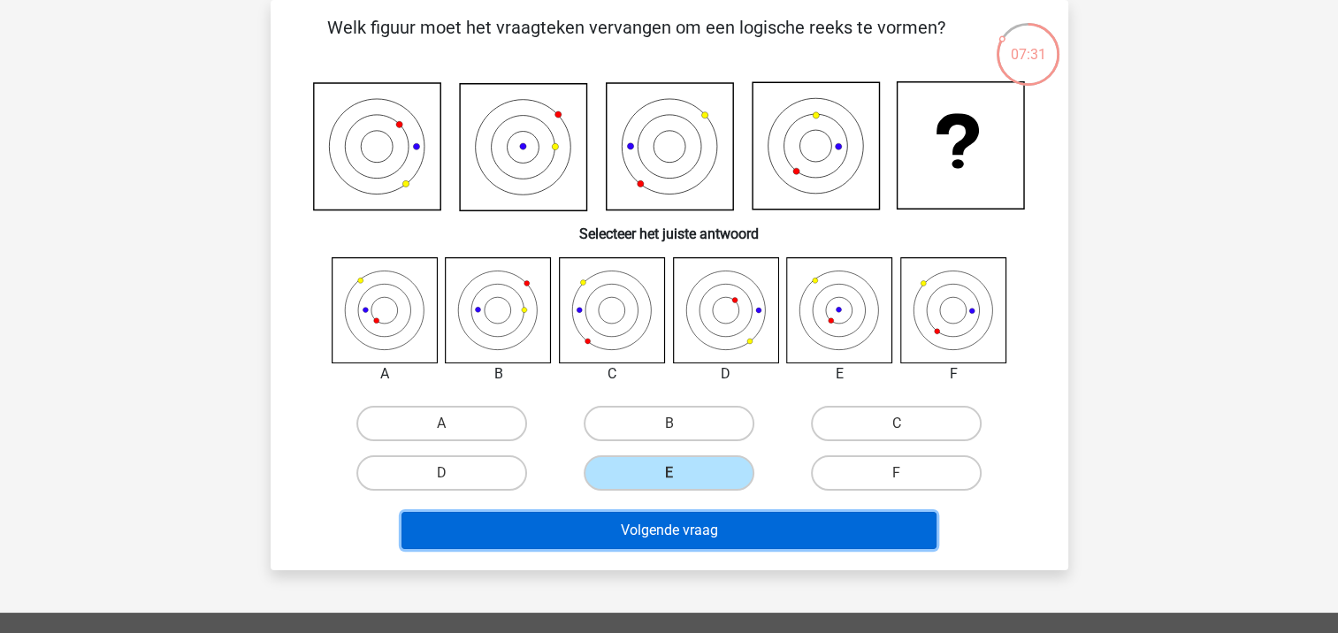
click at [652, 515] on button "Volgende vraag" at bounding box center [668, 530] width 535 height 37
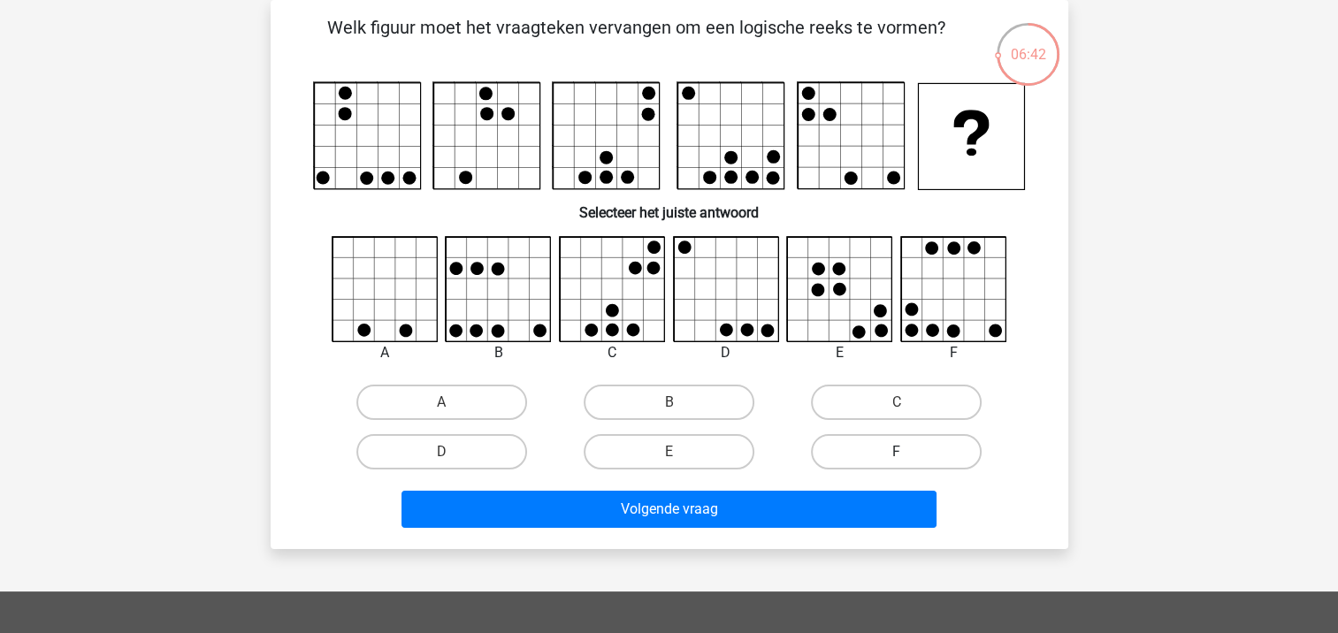
click at [888, 448] on label "F" at bounding box center [896, 451] width 171 height 35
click at [897, 452] on input "F" at bounding box center [902, 457] width 11 height 11
radio input "true"
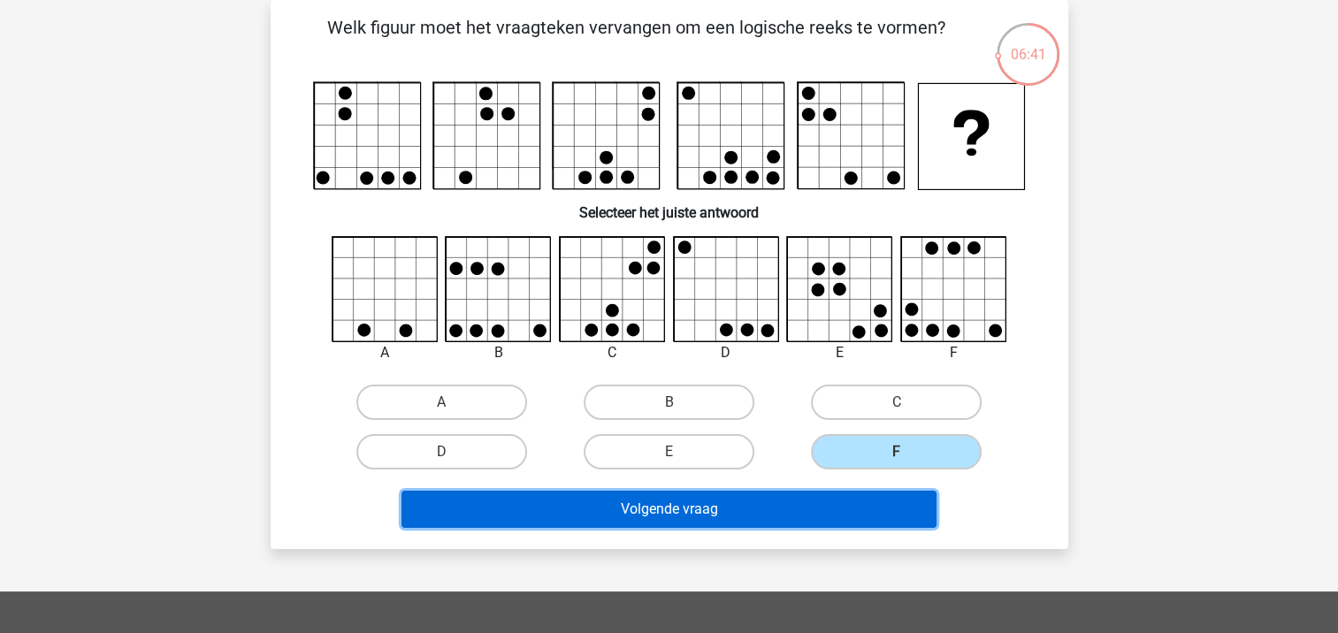
click at [835, 508] on button "Volgende vraag" at bounding box center [668, 509] width 535 height 37
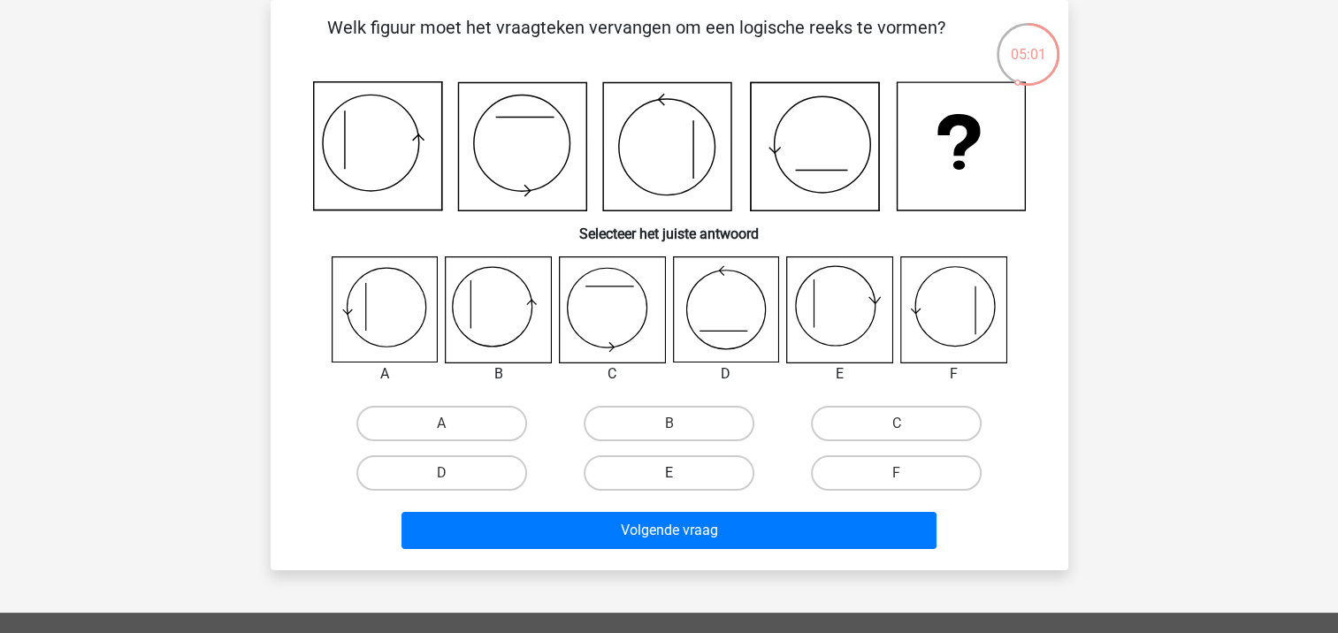
click at [718, 475] on label "E" at bounding box center [669, 472] width 171 height 35
click at [680, 475] on input "E" at bounding box center [674, 478] width 11 height 11
radio input "true"
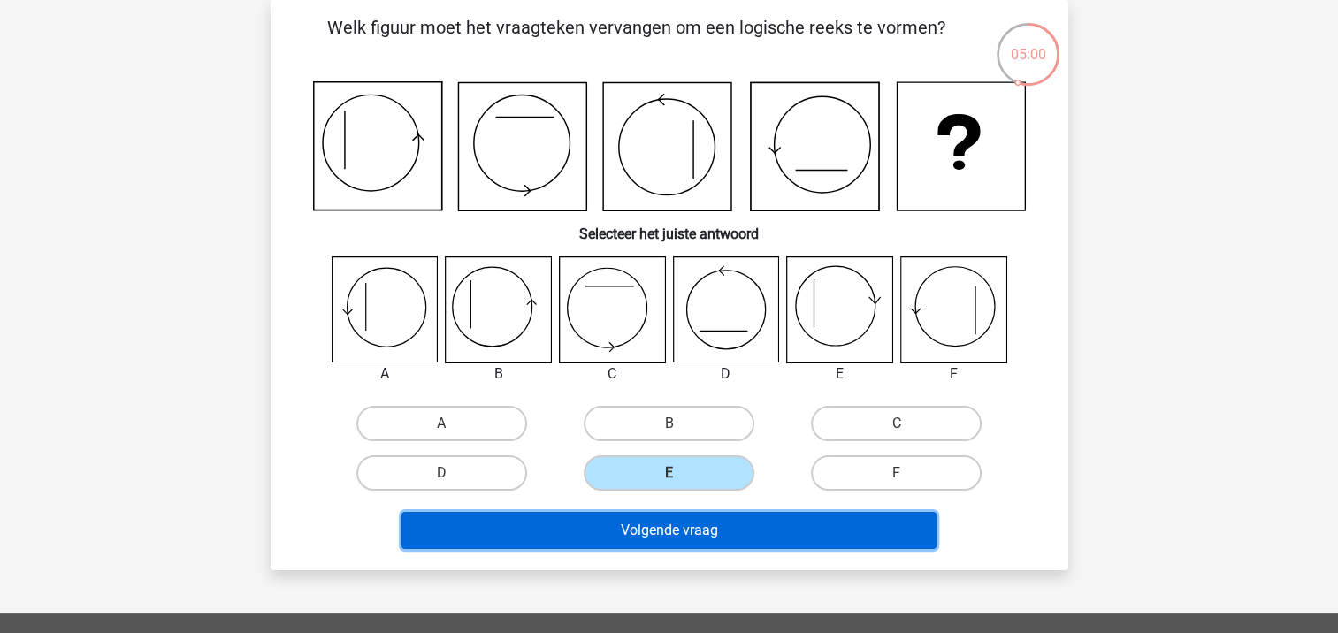
click at [714, 524] on button "Volgende vraag" at bounding box center [668, 530] width 535 height 37
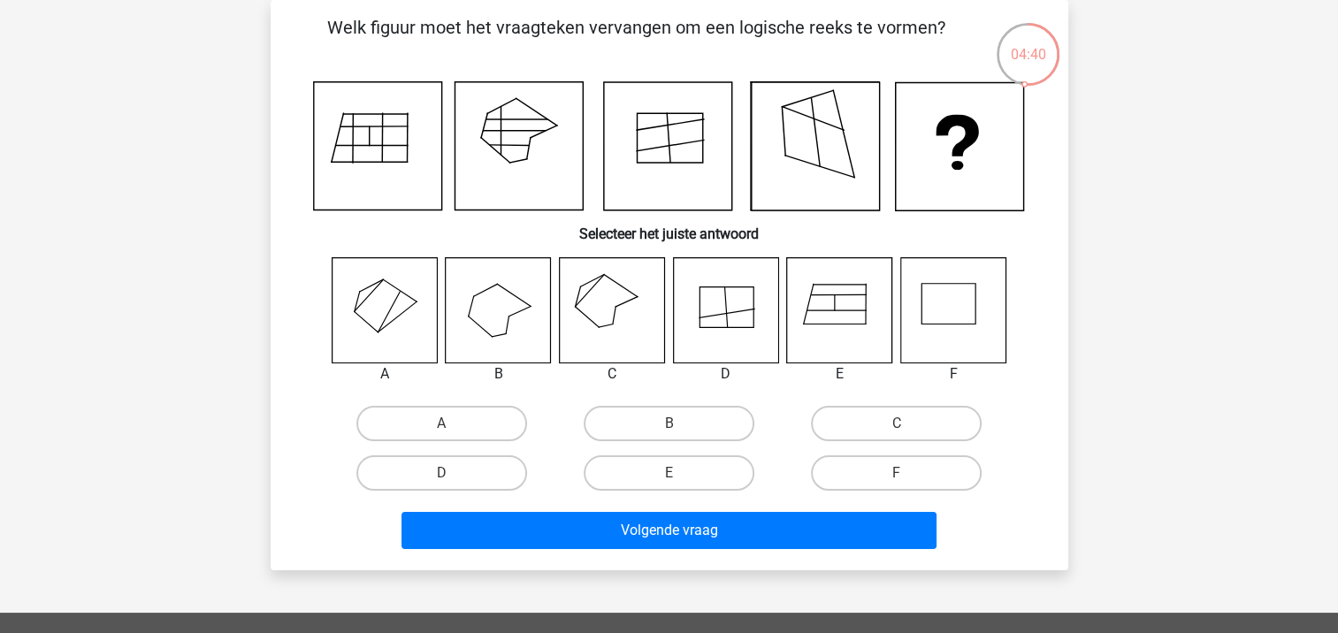
click at [597, 297] on icon at bounding box center [611, 309] width 105 height 105
click at [874, 412] on label "C" at bounding box center [896, 423] width 171 height 35
click at [897, 424] on input "C" at bounding box center [902, 429] width 11 height 11
radio input "true"
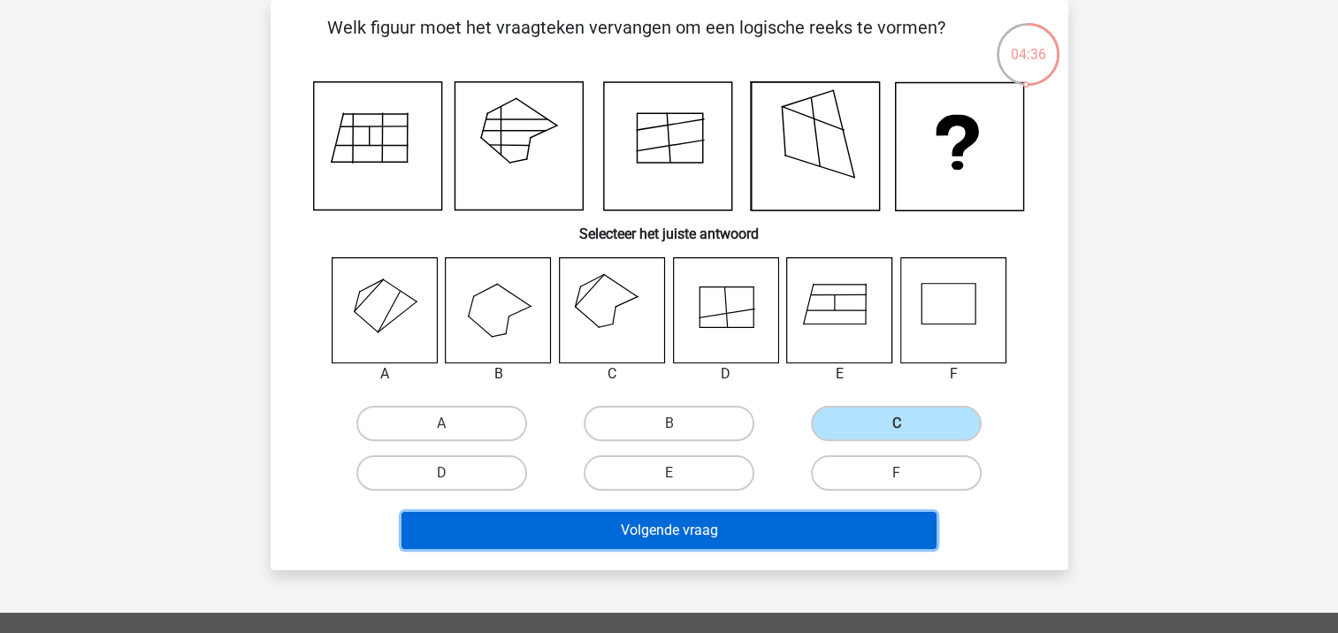
click at [762, 516] on button "Volgende vraag" at bounding box center [668, 530] width 535 height 37
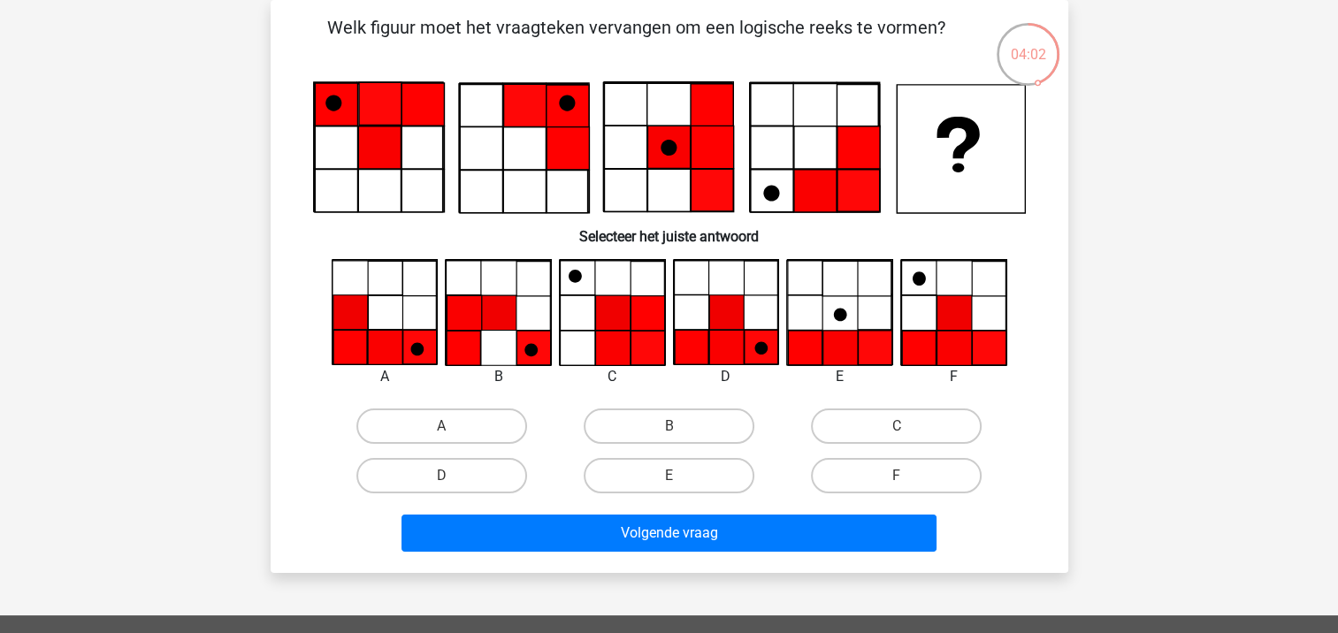
click at [897, 476] on input "F" at bounding box center [902, 481] width 11 height 11
radio input "true"
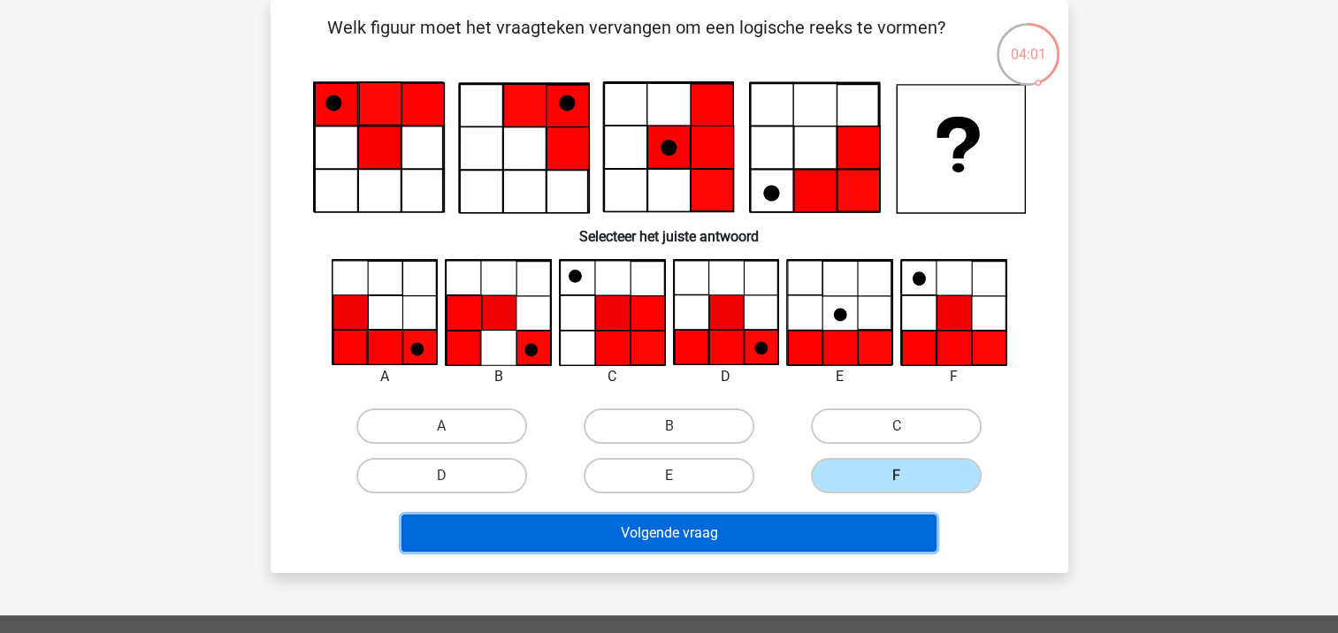
click at [842, 527] on button "Volgende vraag" at bounding box center [668, 533] width 535 height 37
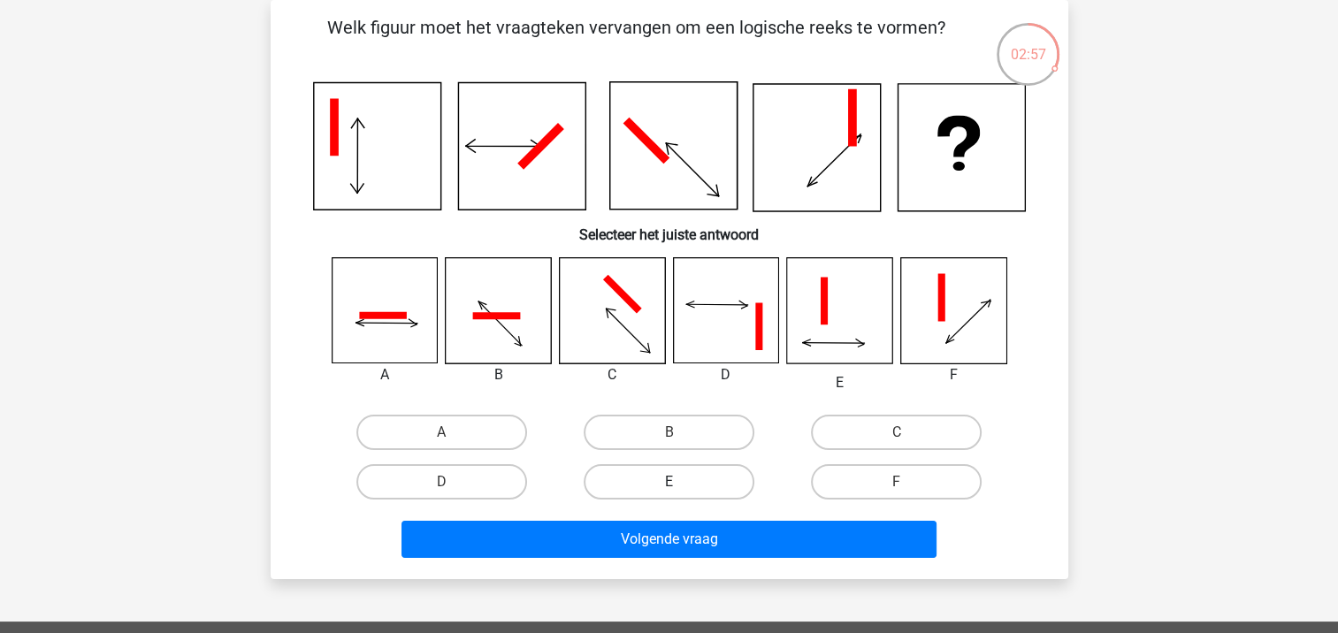
click at [736, 482] on label "E" at bounding box center [669, 481] width 171 height 35
click at [680, 482] on input "E" at bounding box center [674, 487] width 11 height 11
radio input "true"
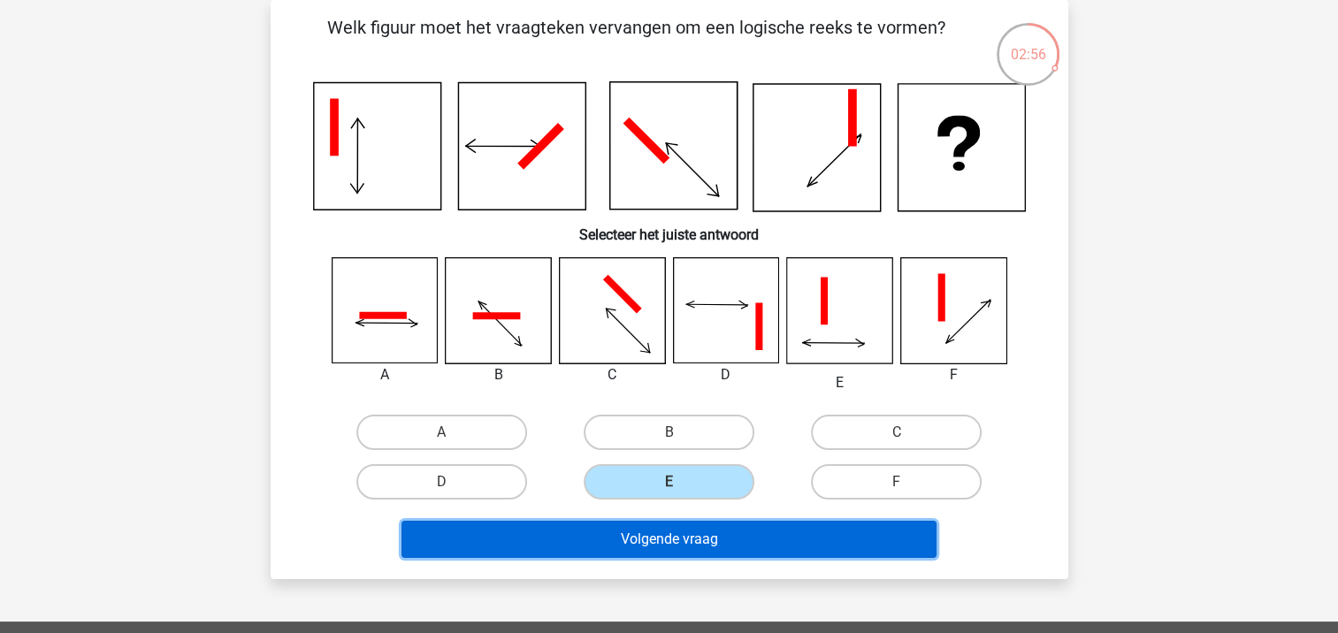
click at [732, 532] on button "Volgende vraag" at bounding box center [668, 539] width 535 height 37
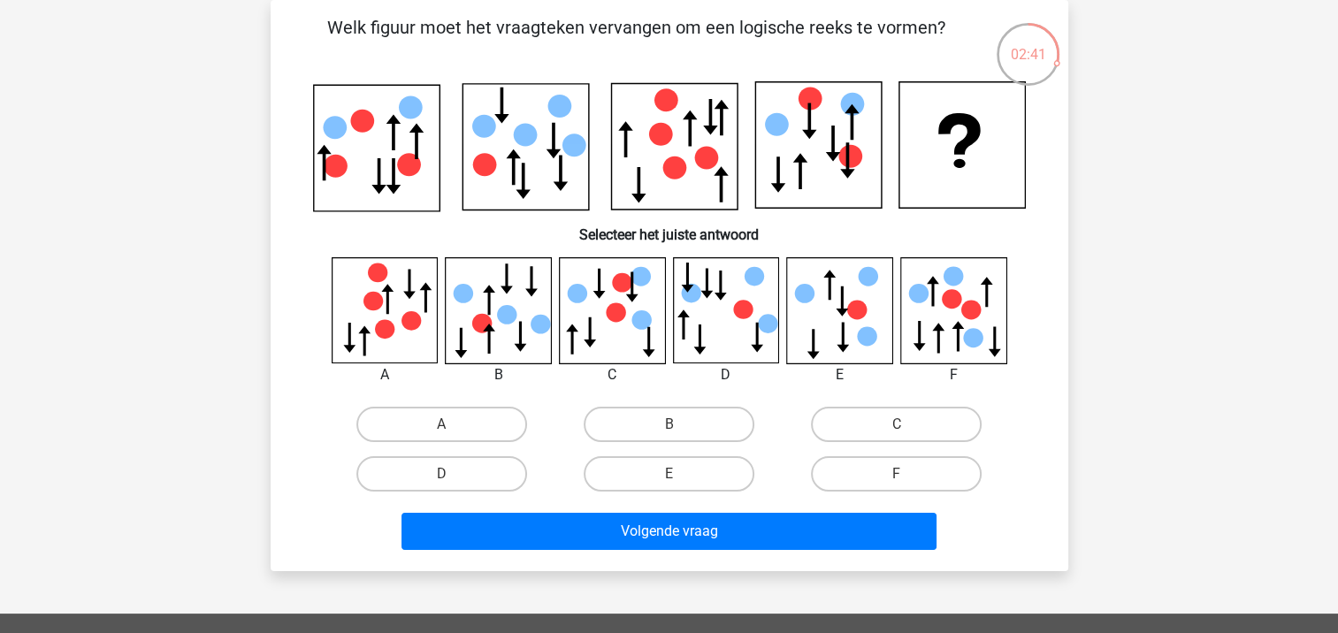
click at [184, 195] on div "Kies premium Esther info@weiveen.nl" at bounding box center [669, 500] width 1338 height 1162
drag, startPoint x: 233, startPoint y: 304, endPoint x: 324, endPoint y: 318, distance: 92.2
click at [324, 318] on div "Kies premium Esther info@weiveen.nl" at bounding box center [669, 500] width 1338 height 1162
click at [875, 459] on label "F" at bounding box center [896, 473] width 171 height 35
click at [897, 474] on input "F" at bounding box center [902, 479] width 11 height 11
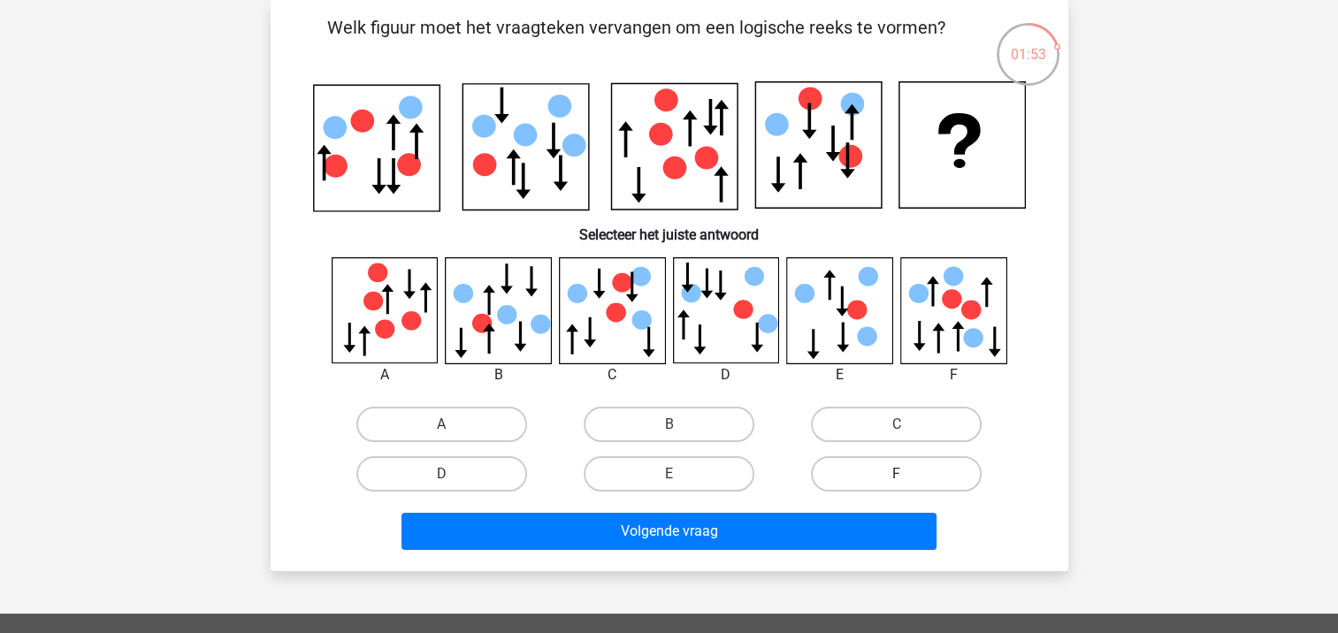
radio input "true"
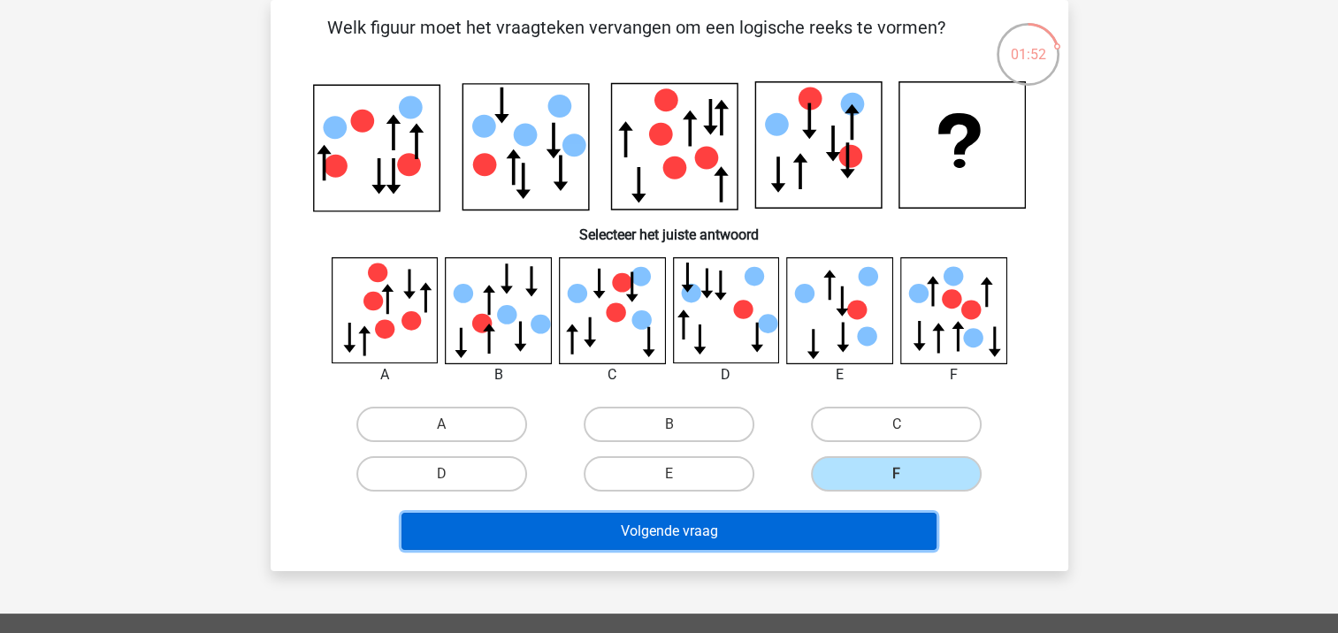
click at [818, 527] on button "Volgende vraag" at bounding box center [668, 531] width 535 height 37
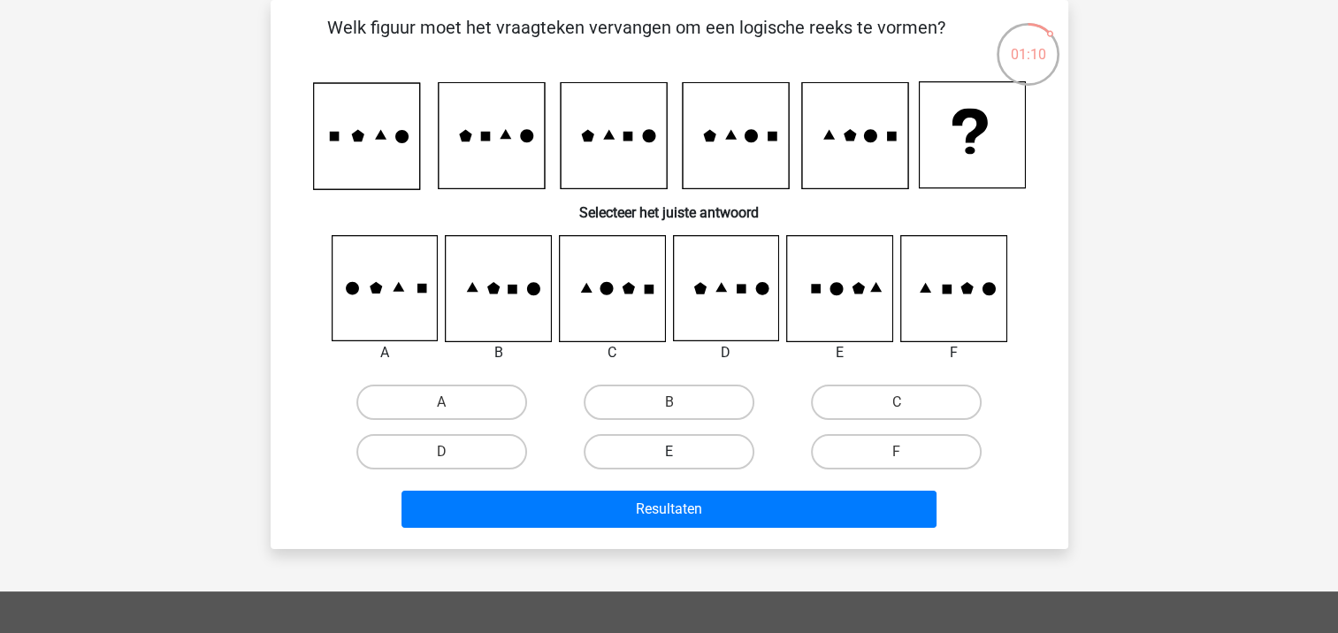
drag, startPoint x: 684, startPoint y: 447, endPoint x: 664, endPoint y: 452, distance: 20.8
click at [664, 452] on label "E" at bounding box center [669, 451] width 171 height 35
click at [669, 452] on input "E" at bounding box center [674, 457] width 11 height 11
radio input "true"
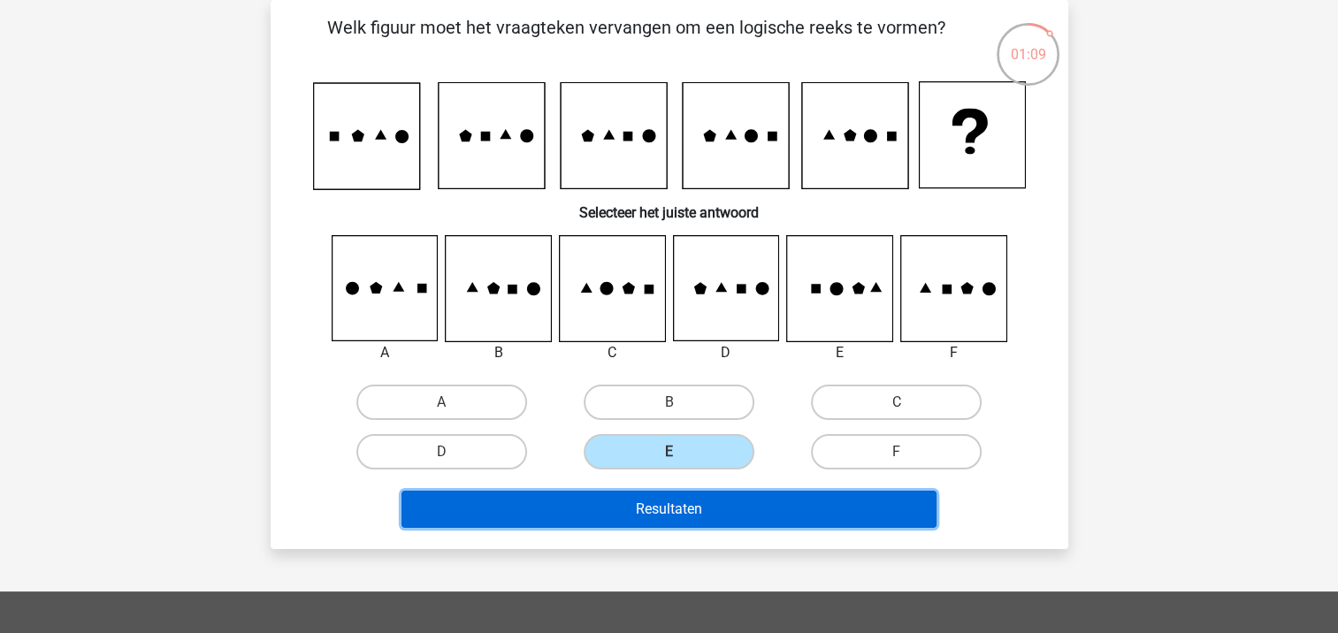
click at [654, 505] on button "Resultaten" at bounding box center [668, 509] width 535 height 37
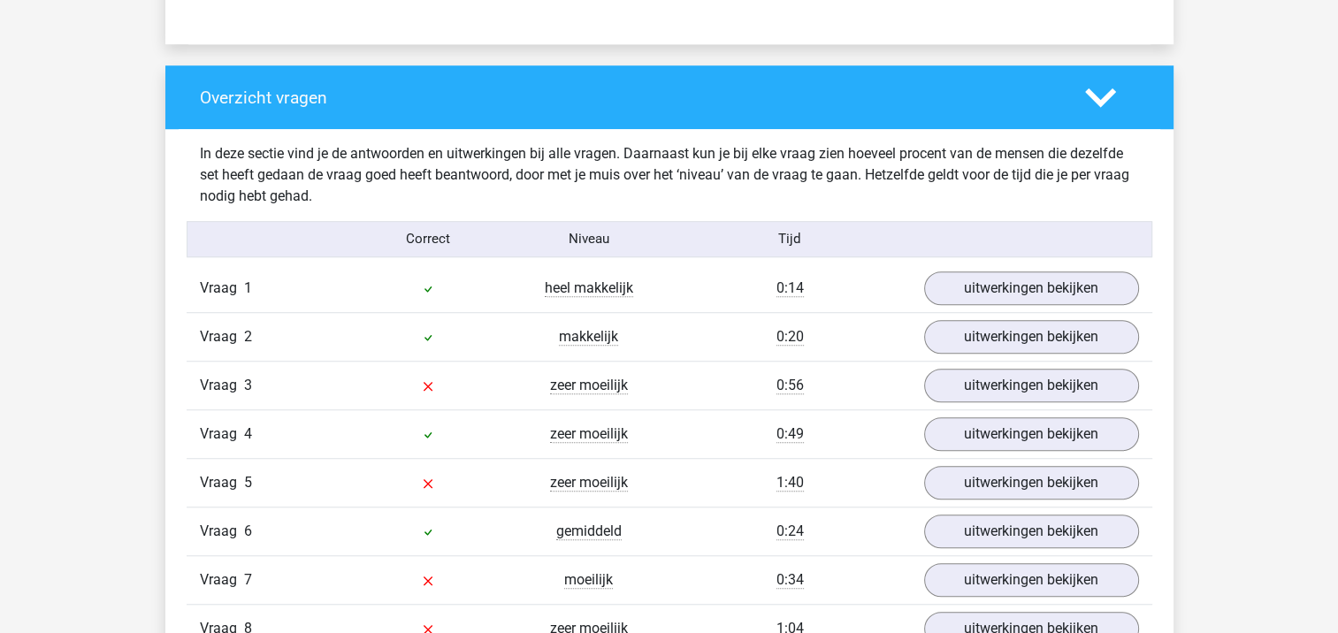
scroll to position [1345, 0]
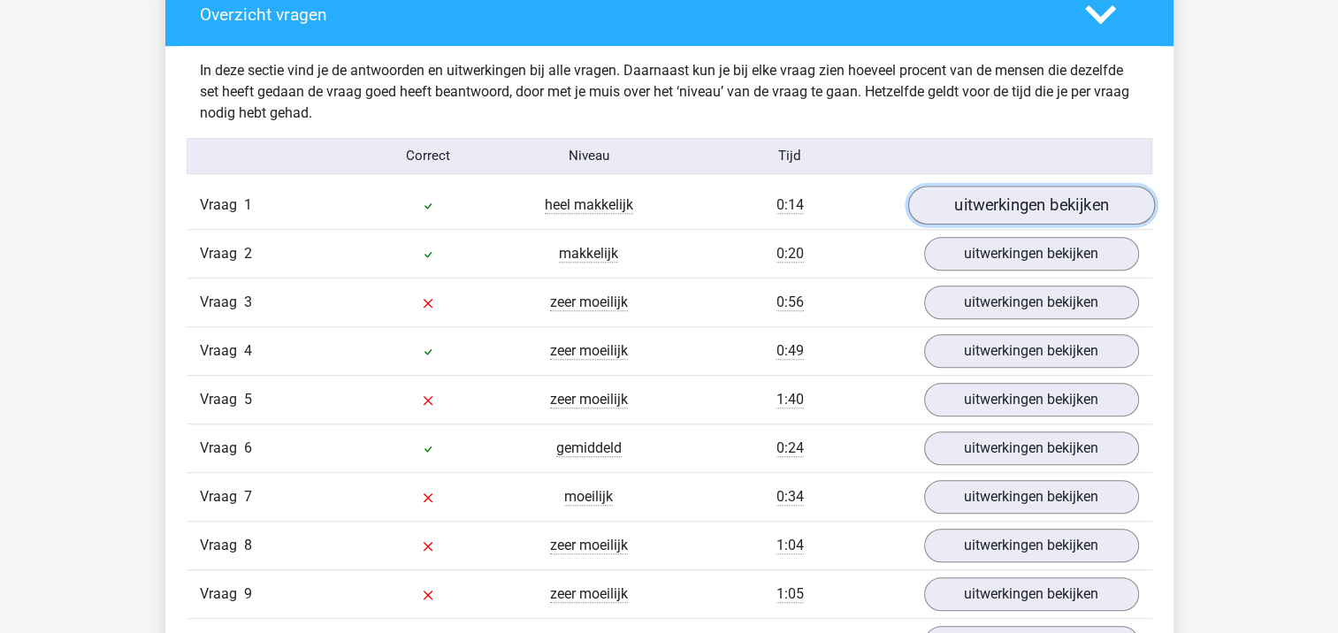
click at [1117, 207] on link "uitwerkingen bekijken" at bounding box center [1030, 205] width 247 height 39
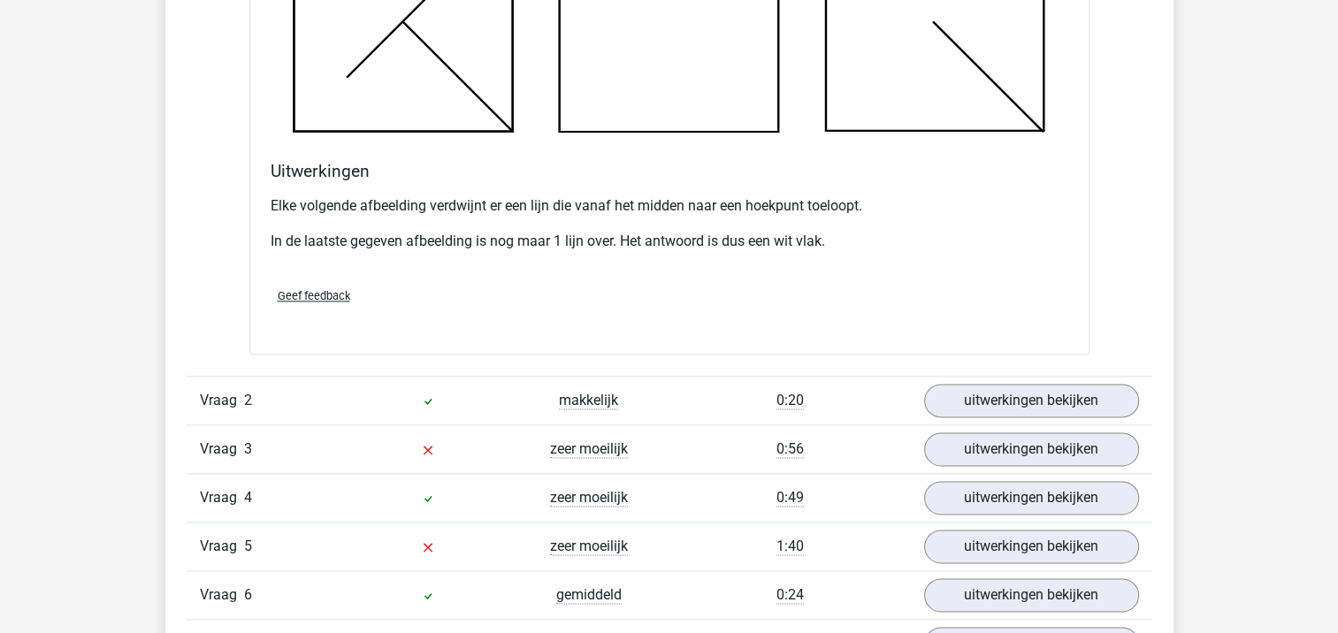
scroll to position [2277, 0]
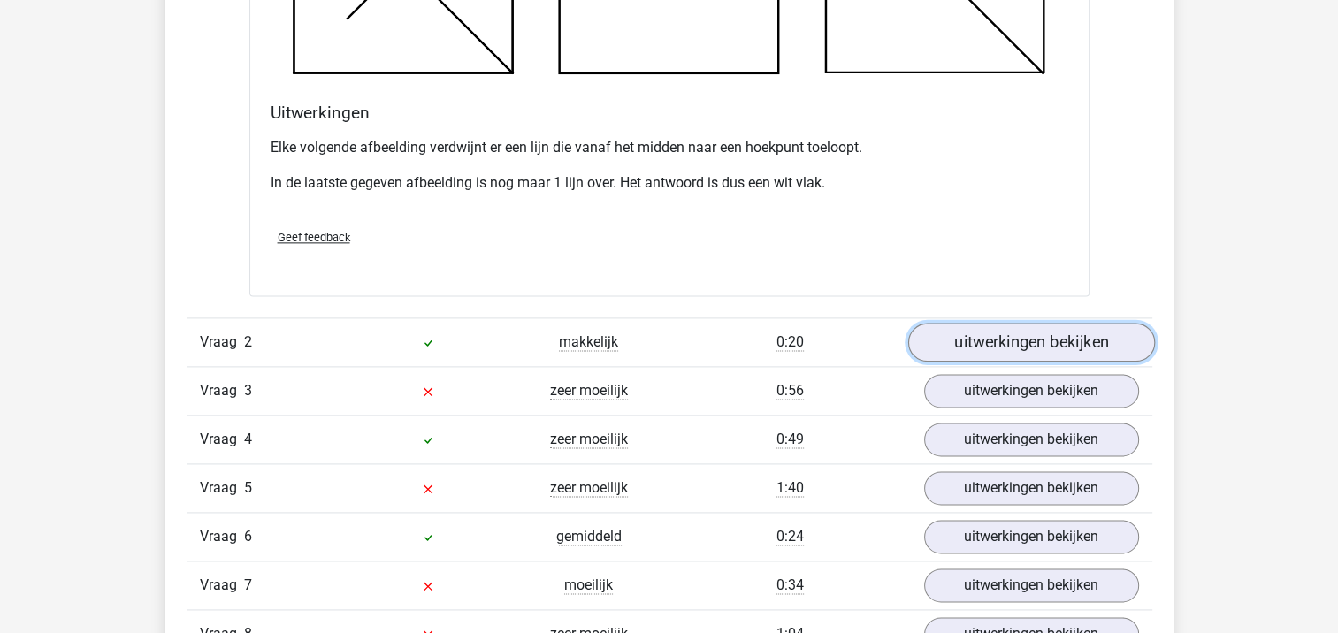
click at [1054, 340] on link "uitwerkingen bekijken" at bounding box center [1030, 342] width 247 height 39
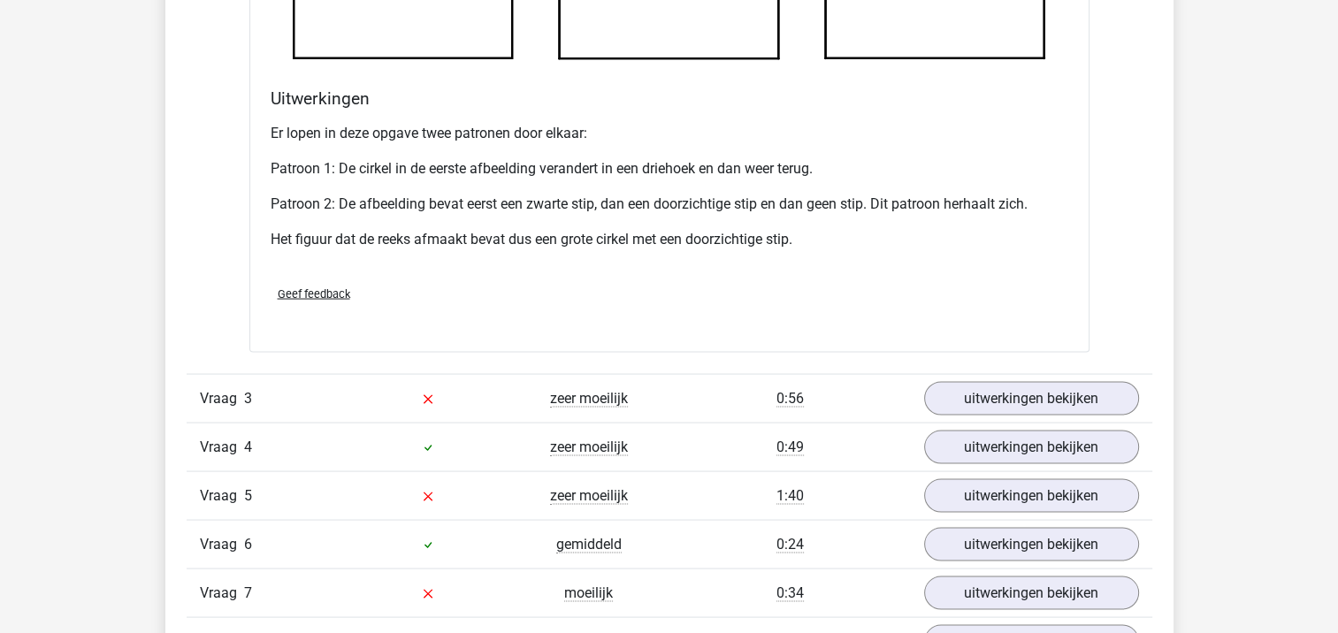
scroll to position [3396, 0]
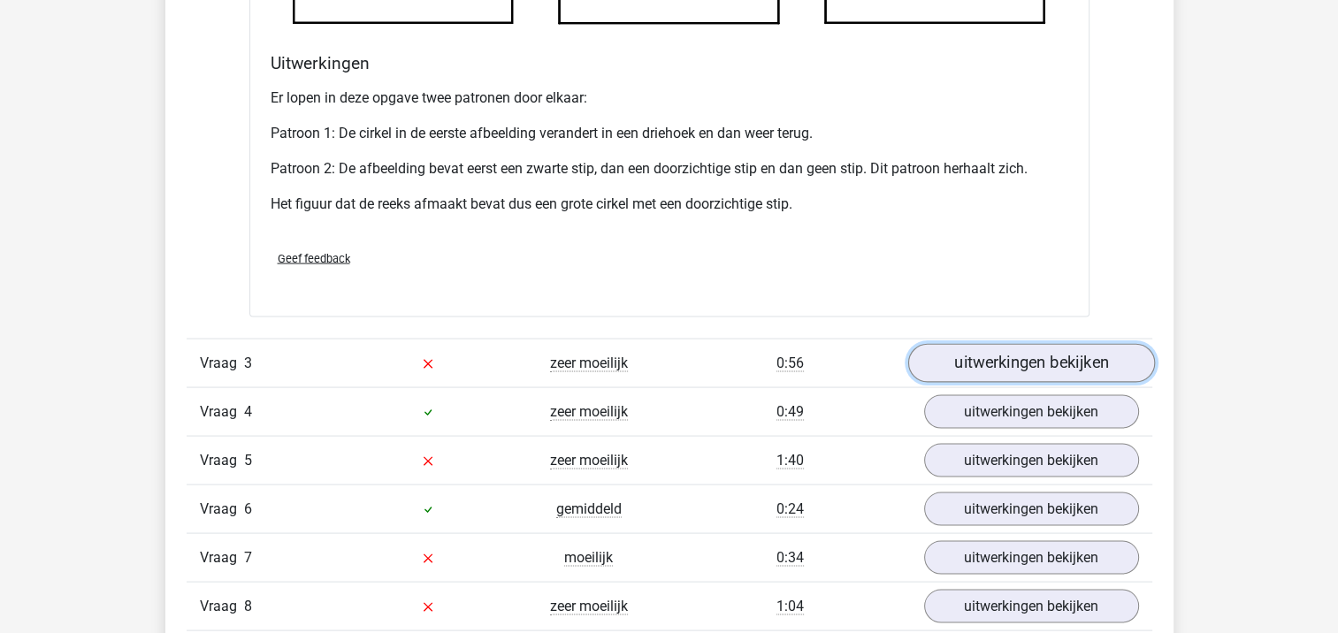
click at [1082, 365] on link "uitwerkingen bekijken" at bounding box center [1030, 363] width 247 height 39
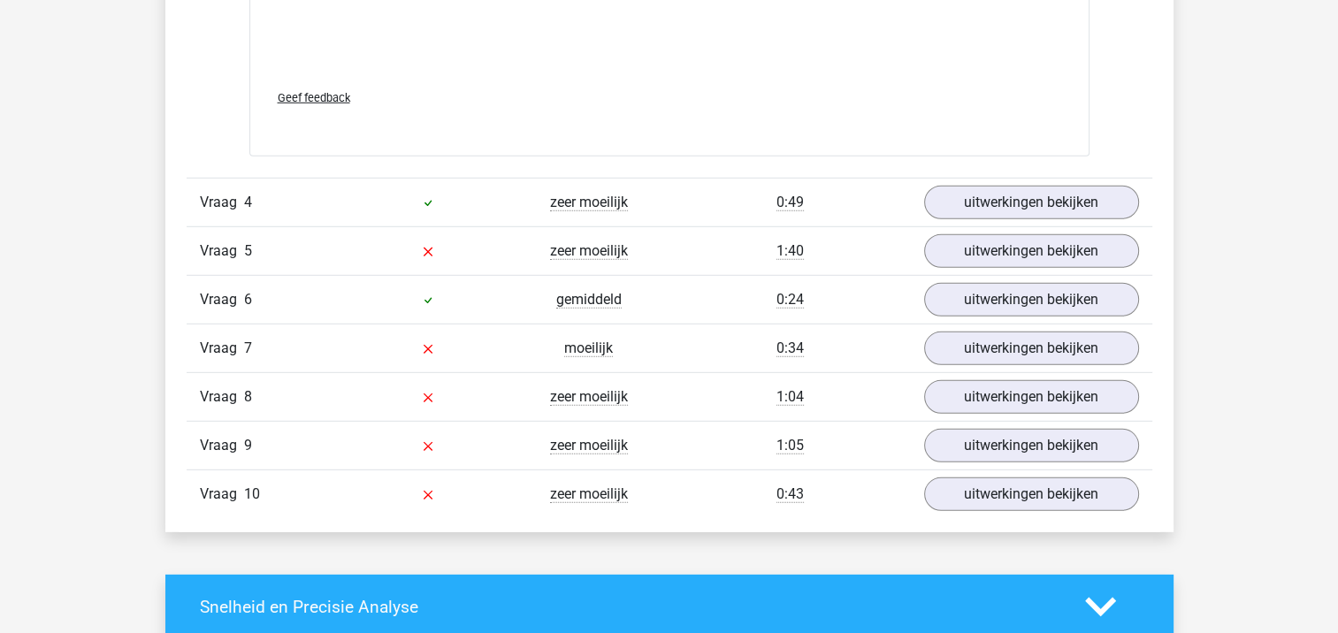
scroll to position [5122, 0]
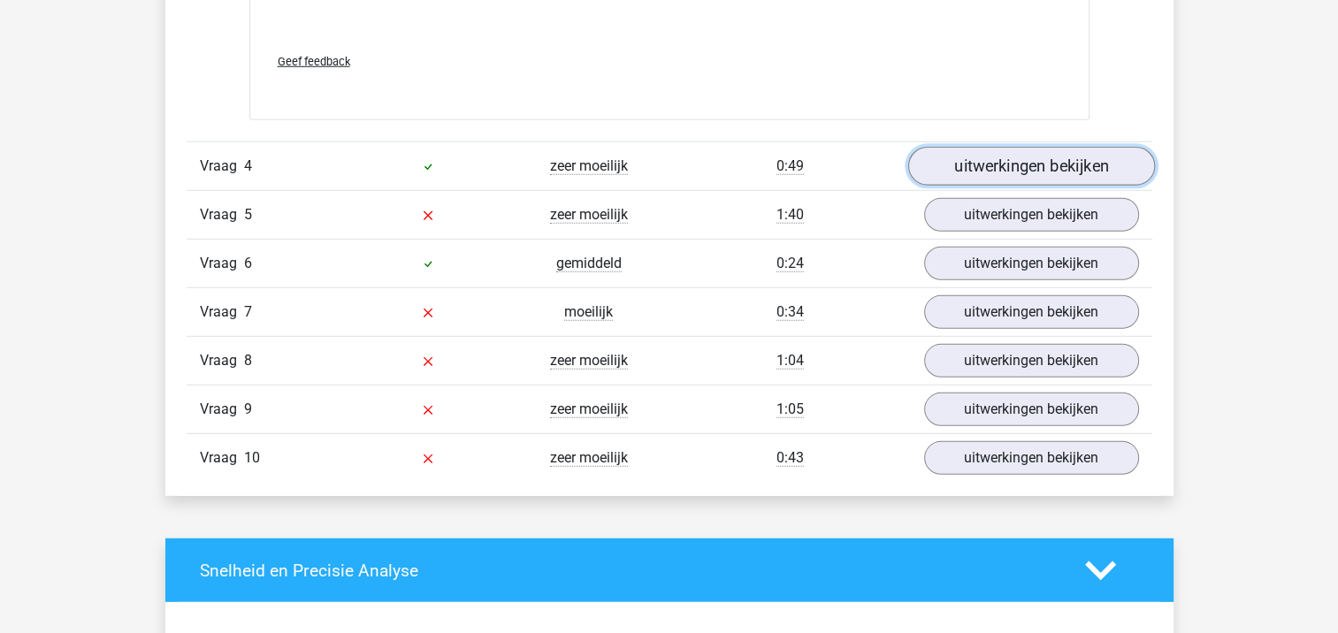
click at [1052, 157] on link "uitwerkingen bekijken" at bounding box center [1030, 166] width 247 height 39
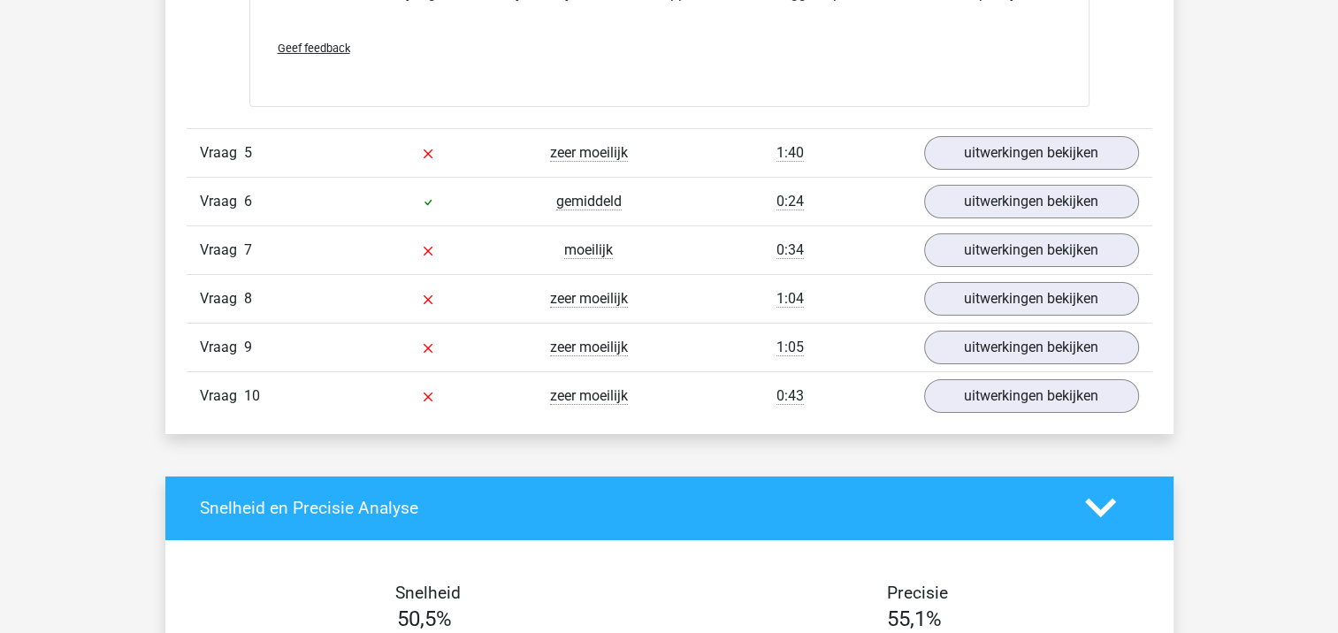
scroll to position [6248, 0]
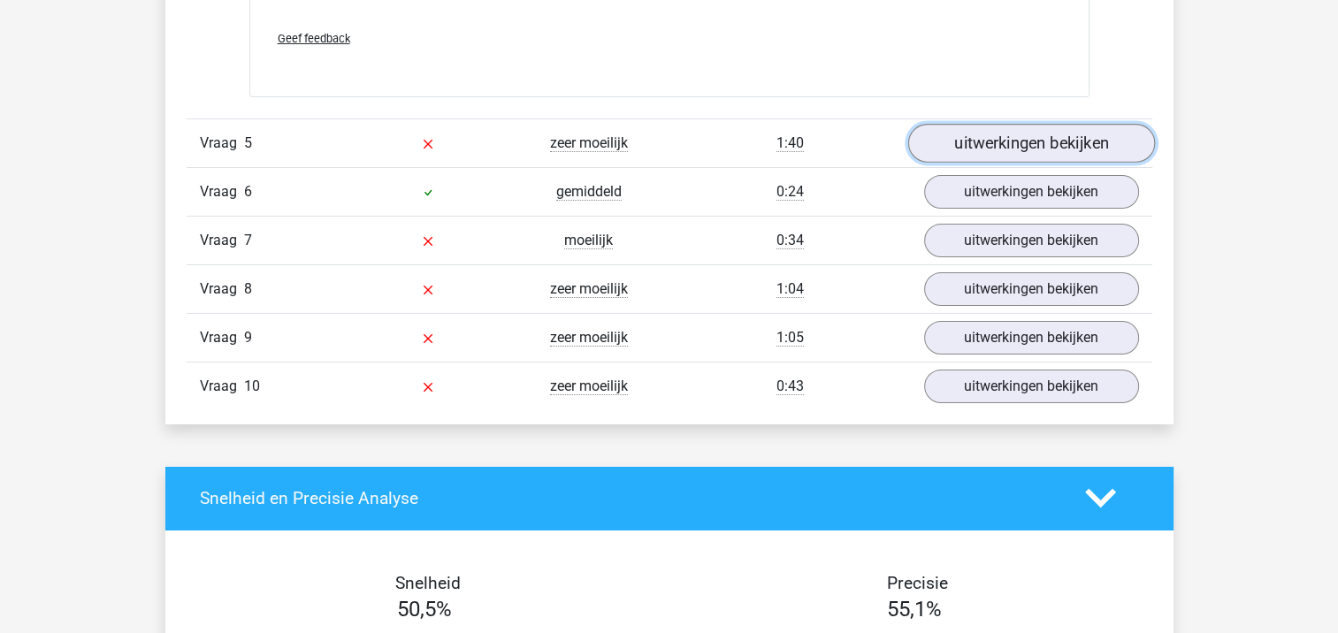
click at [1086, 124] on link "uitwerkingen bekijken" at bounding box center [1030, 143] width 247 height 39
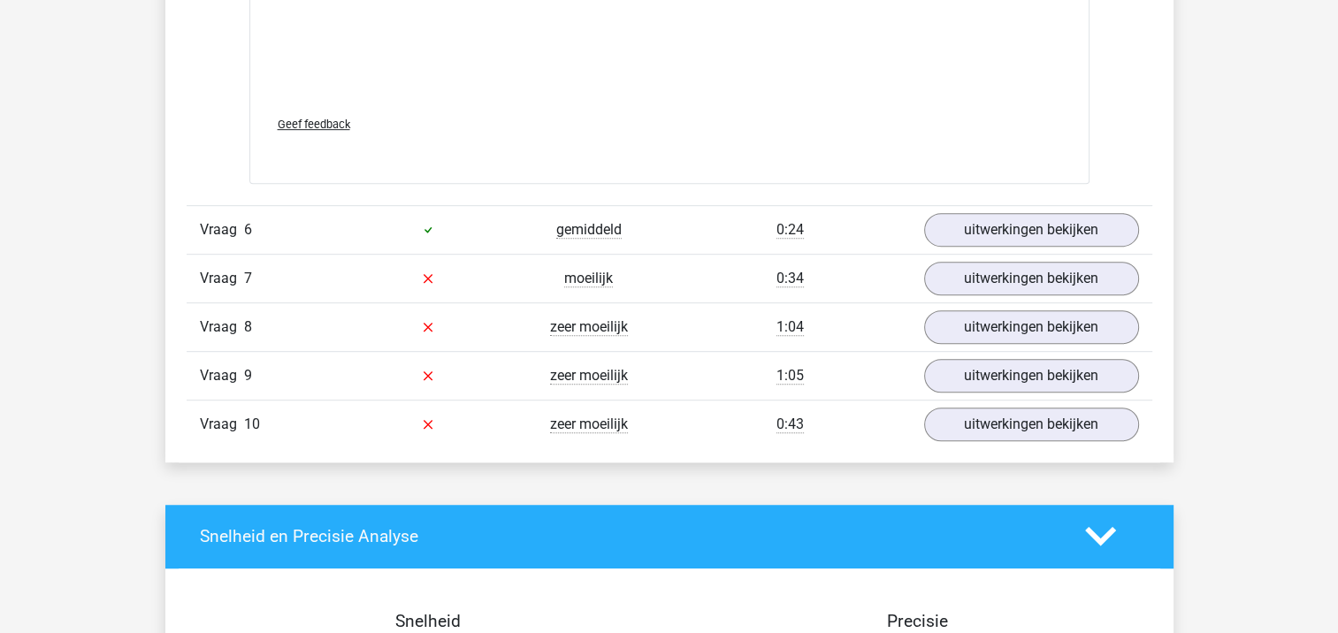
scroll to position [7750, 0]
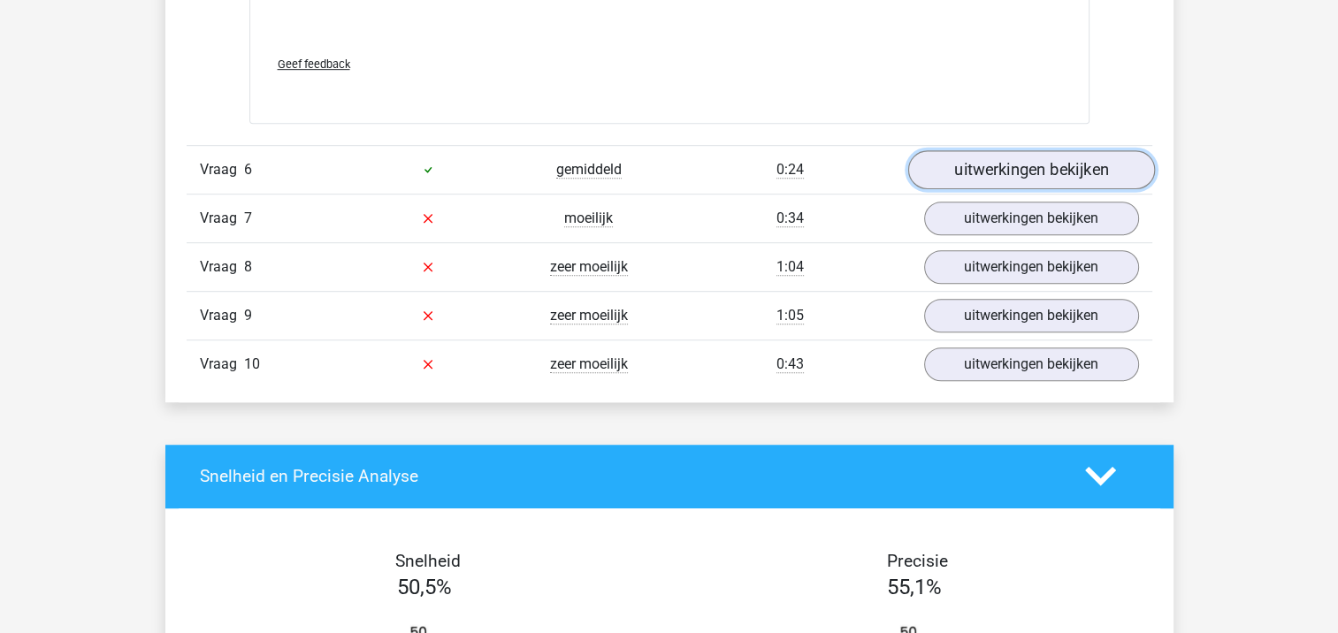
click at [1040, 164] on link "uitwerkingen bekijken" at bounding box center [1030, 169] width 247 height 39
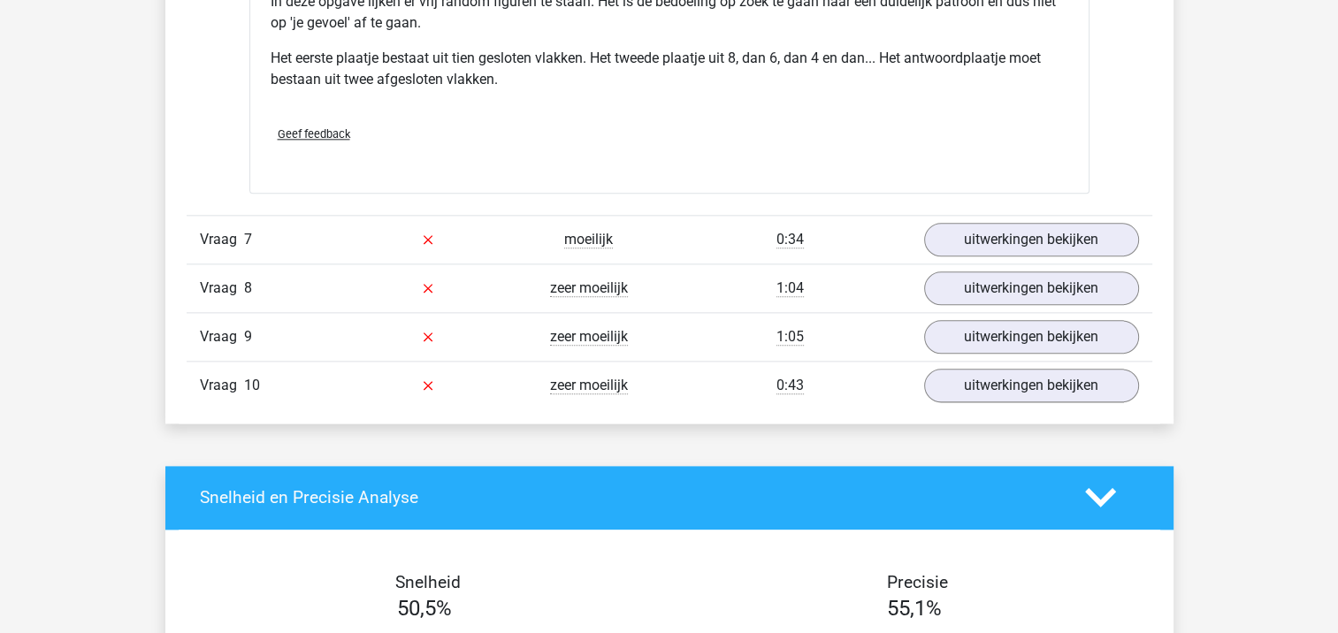
scroll to position [8845, 0]
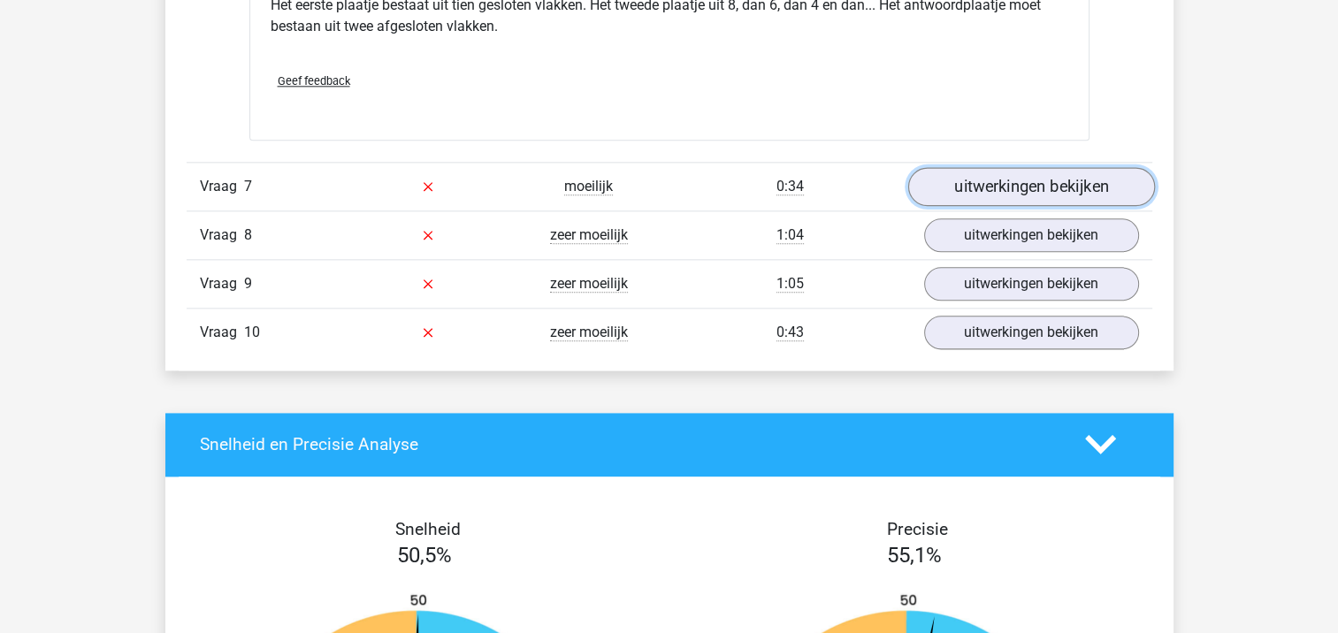
click at [1051, 177] on link "uitwerkingen bekijken" at bounding box center [1030, 186] width 247 height 39
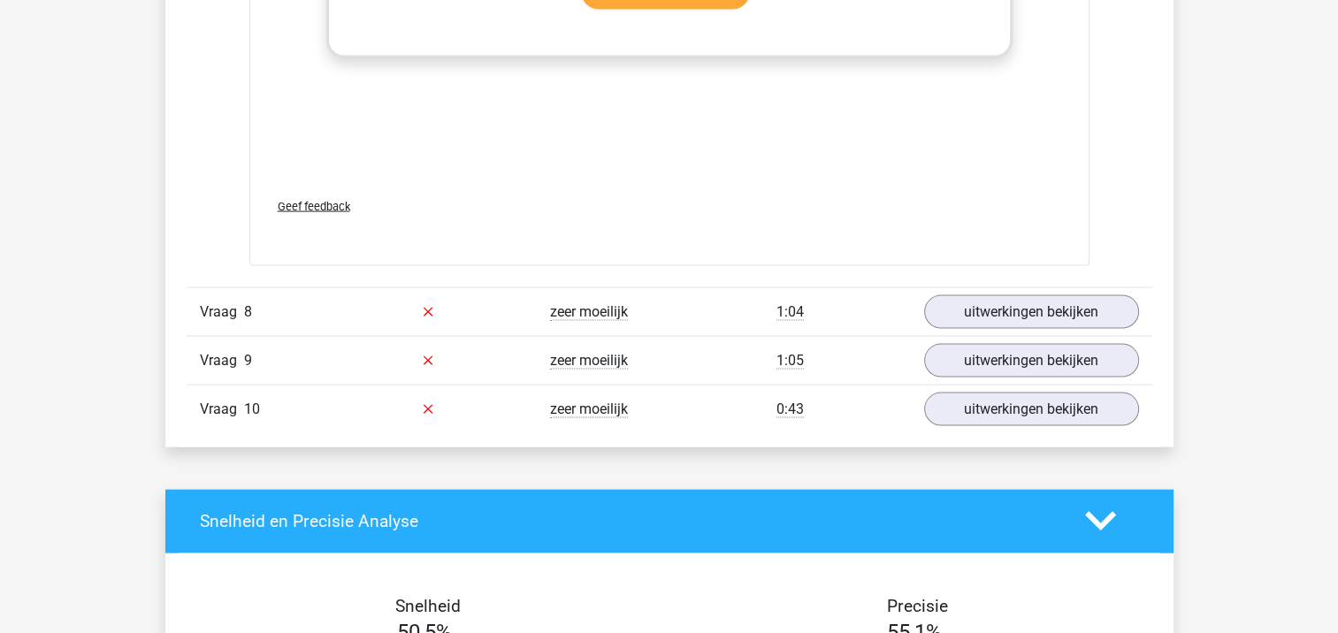
scroll to position [10370, 0]
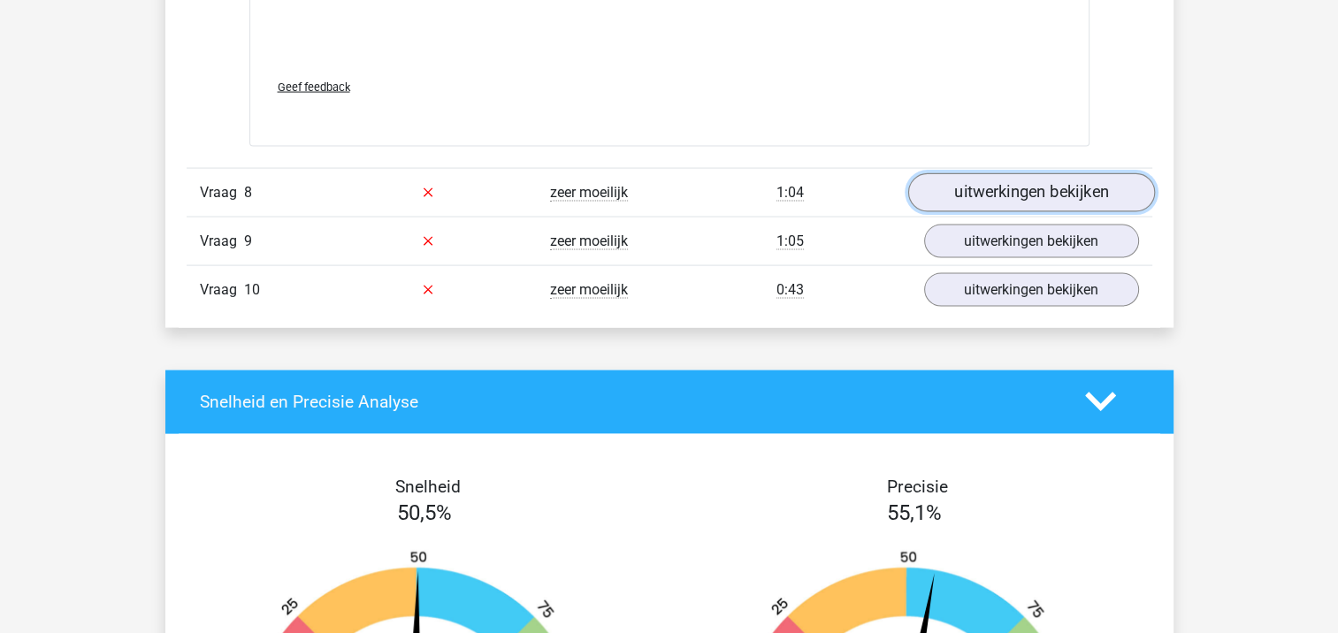
click at [1128, 177] on link "uitwerkingen bekijken" at bounding box center [1030, 192] width 247 height 39
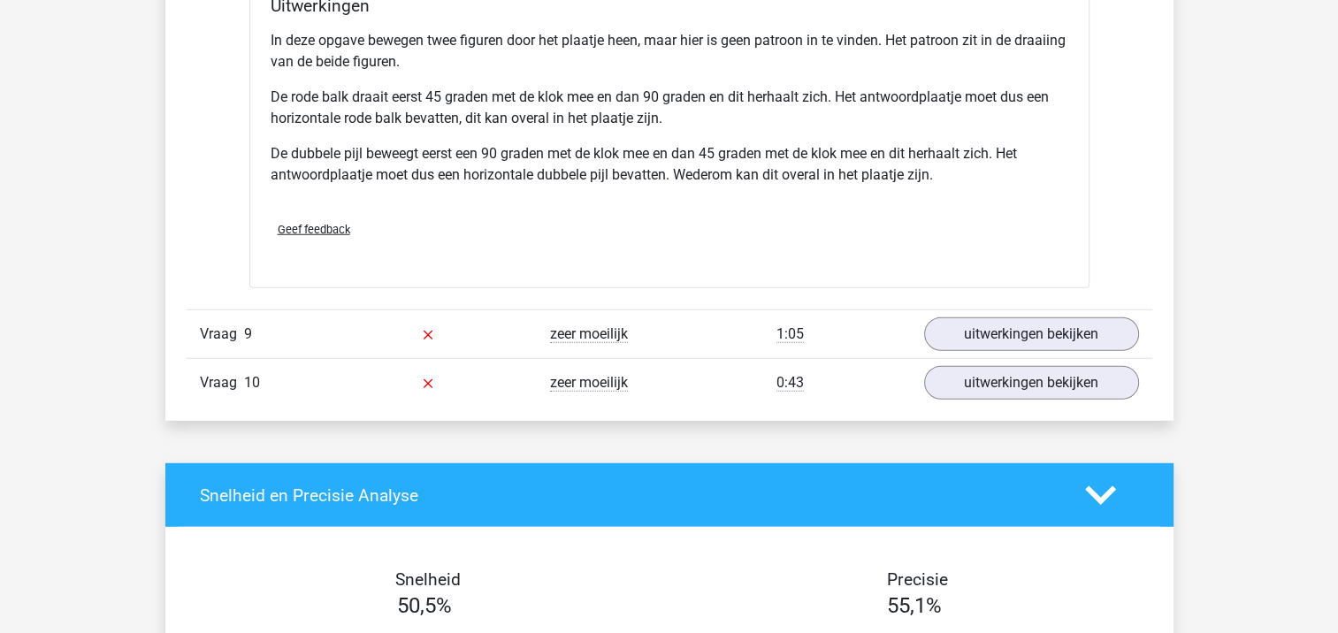
scroll to position [11446, 0]
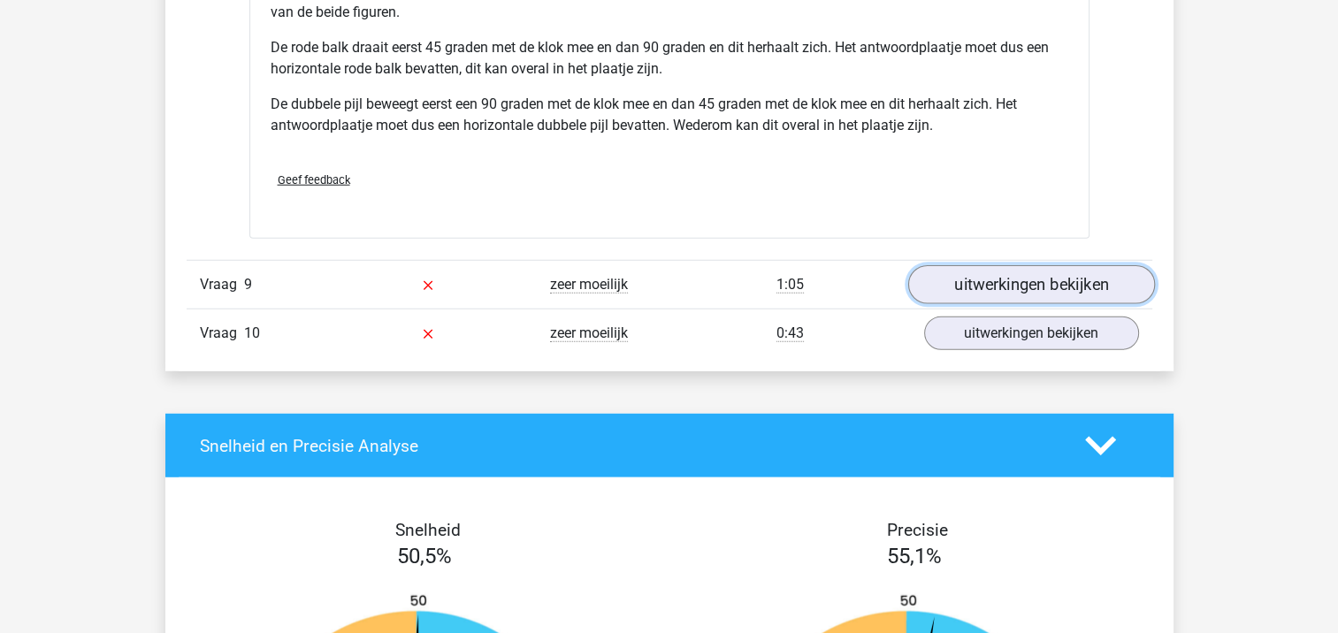
click at [1075, 278] on link "uitwerkingen bekijken" at bounding box center [1030, 284] width 247 height 39
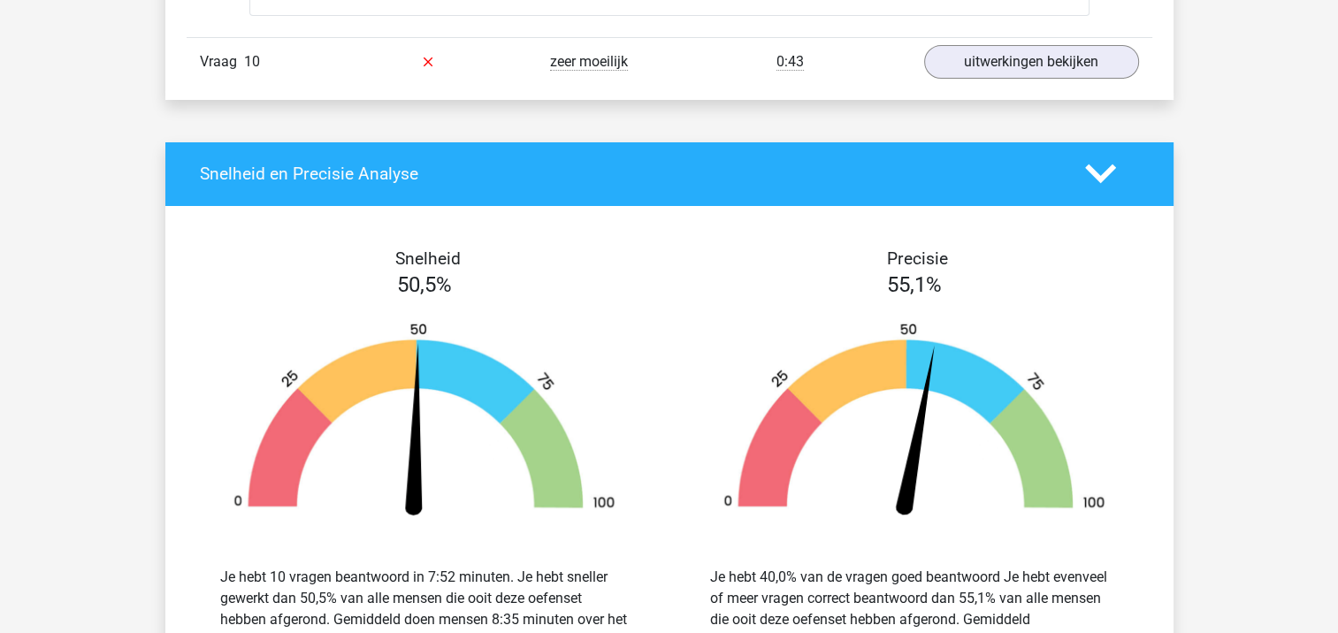
scroll to position [13235, 0]
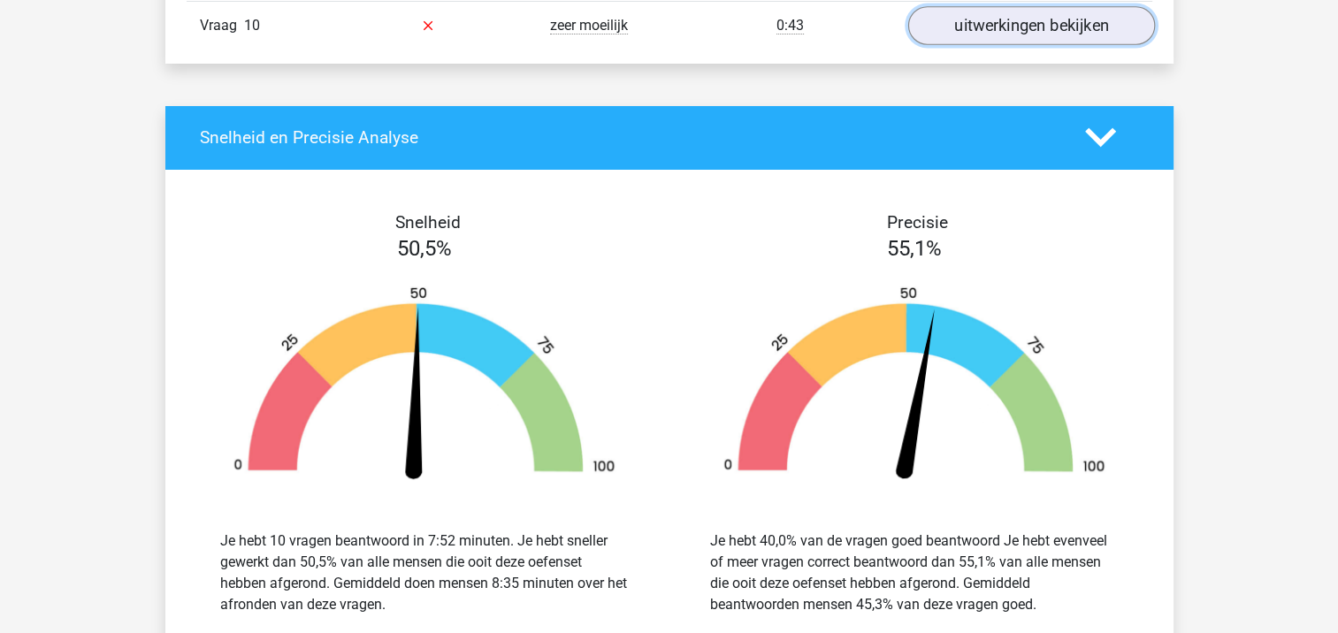
click at [1082, 21] on link "uitwerkingen bekijken" at bounding box center [1030, 25] width 247 height 39
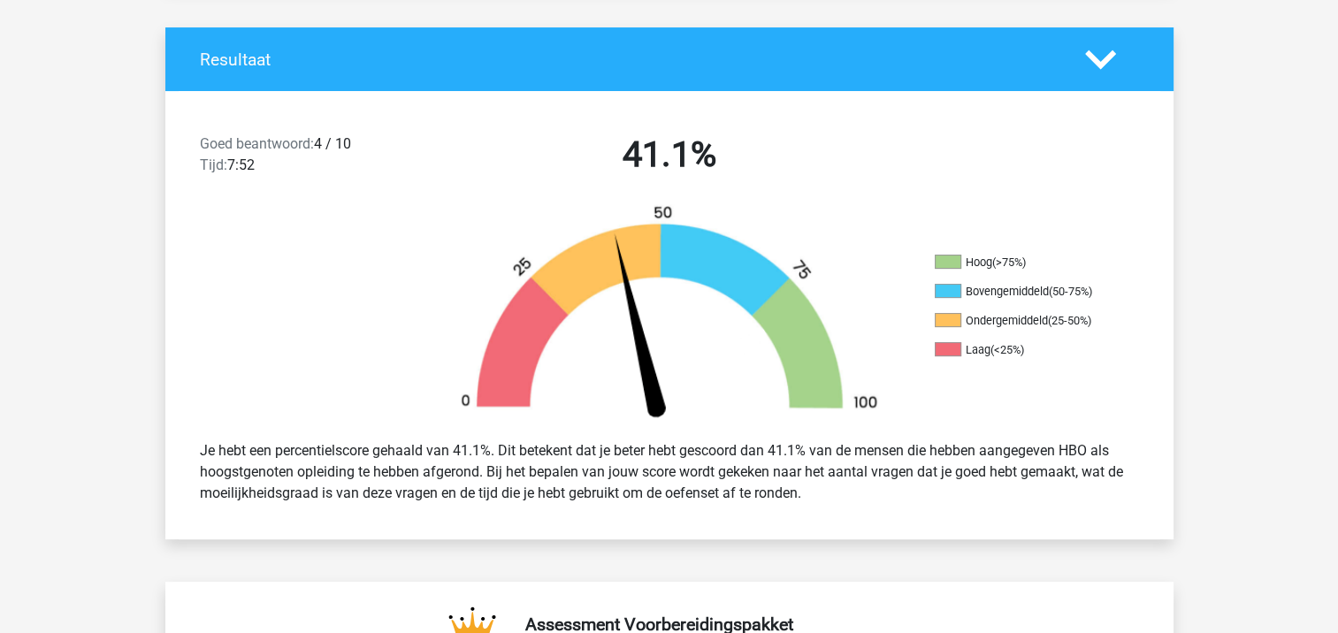
scroll to position [339, 0]
